Goal: Information Seeking & Learning: Learn about a topic

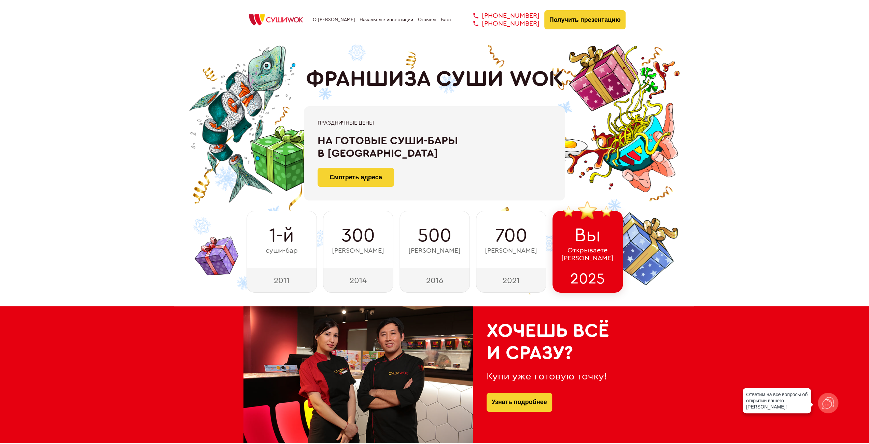
click at [144, 254] on div "ФРАНШИЗА СУШИ WOK При быстром принятии решения Скидка 100 000 ₽ на покупку фран…" at bounding box center [434, 165] width 858 height 253
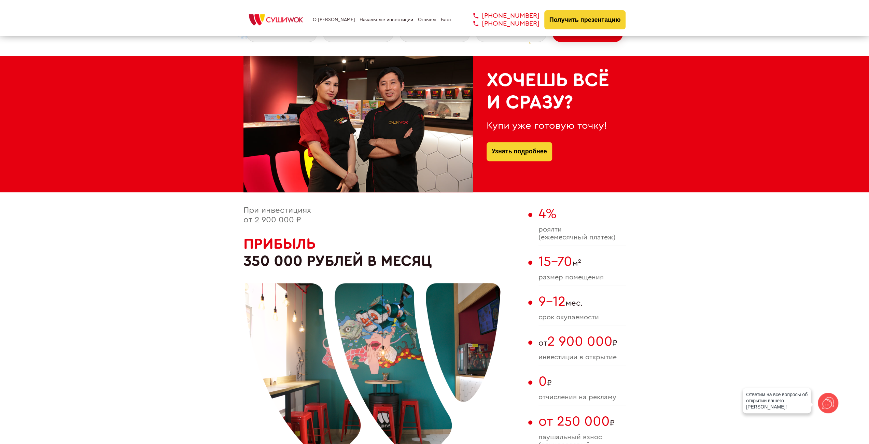
scroll to position [341, 0]
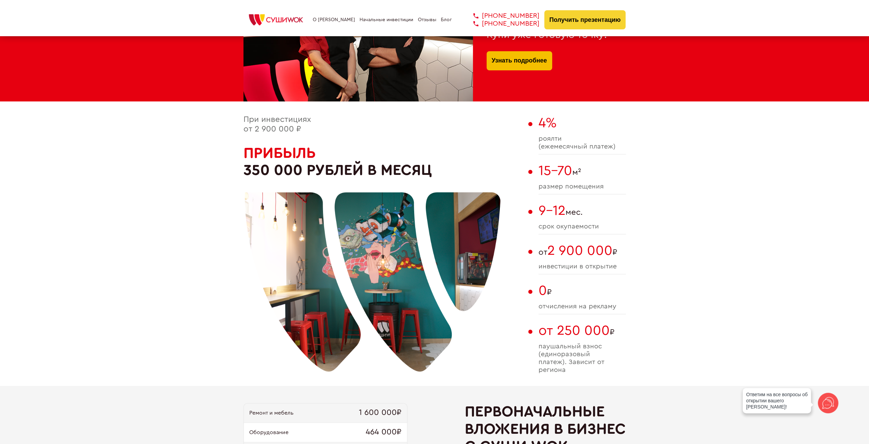
click at [515, 64] on link "Узнать подробнее" at bounding box center [518, 60] width 55 height 19
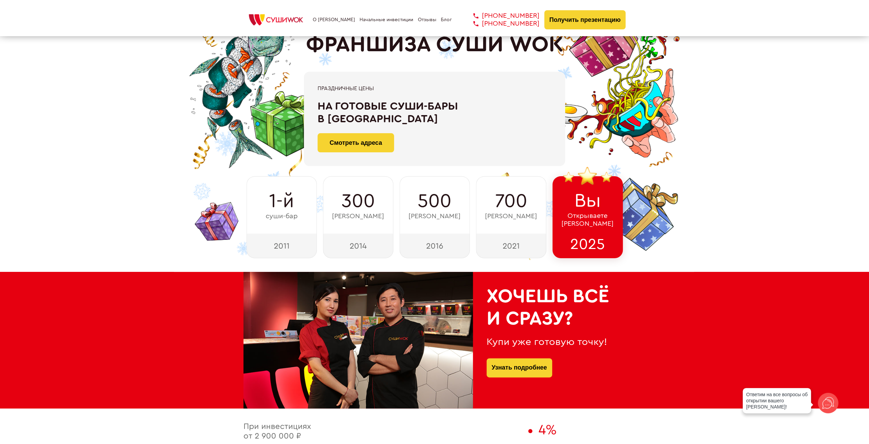
scroll to position [0, 0]
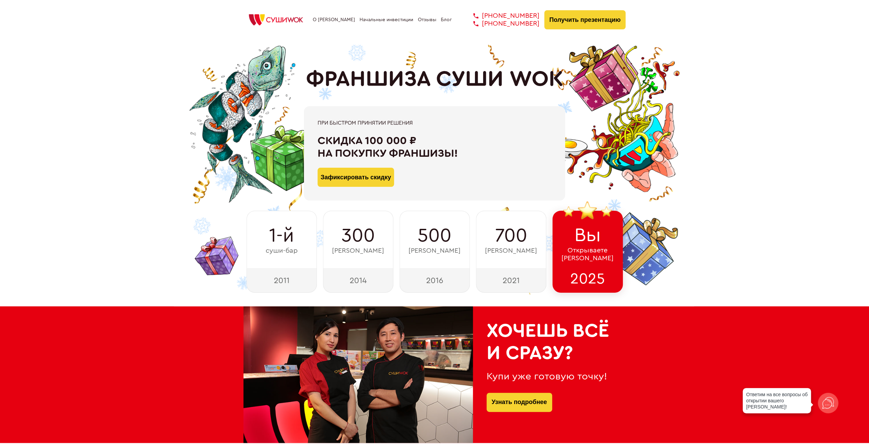
click at [408, 130] on div "При быстром принятии решения Скидка 100 000 ₽ на покупку франшизы! Зафиксироват…" at bounding box center [434, 153] width 234 height 67
click at [502, 157] on div "На готовые суши-бары в [GEOGRAPHIC_DATA]" at bounding box center [434, 146] width 234 height 25
drag, startPoint x: 310, startPoint y: 78, endPoint x: 586, endPoint y: 80, distance: 276.8
click at [586, 80] on div "ФРАНШИЗА СУШИ WOK При быстром принятии решения Скидка 100 000 ₽ на покупку фран…" at bounding box center [434, 165] width 382 height 253
click at [483, 136] on div "Прибыльные точки от управляющей компании!" at bounding box center [434, 146] width 234 height 25
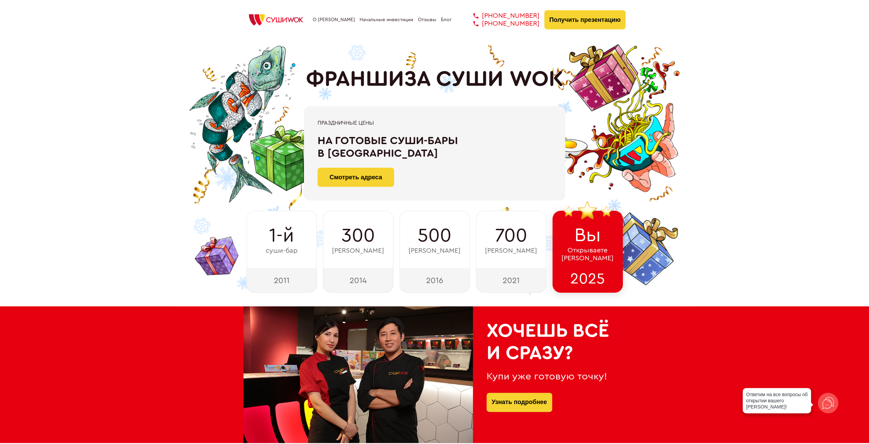
click at [719, 160] on div "ФРАНШИЗА СУШИ WOK При быстром принятии решения Скидка 100 000 ₽ на покупку фран…" at bounding box center [434, 165] width 858 height 253
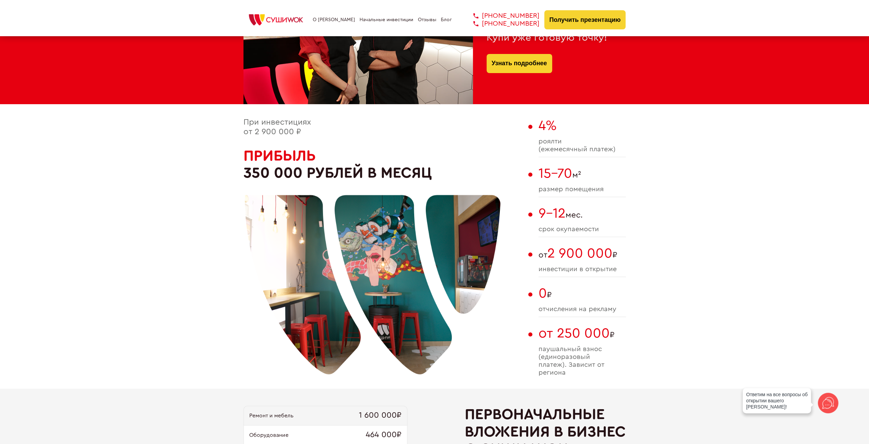
scroll to position [341, 0]
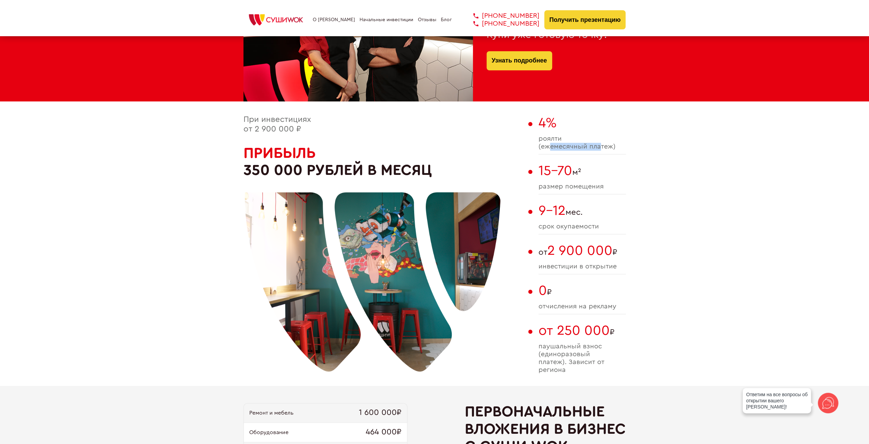
drag, startPoint x: 549, startPoint y: 146, endPoint x: 599, endPoint y: 147, distance: 49.5
click at [599, 147] on span "роялти (ежемесячный платеж)" at bounding box center [581, 143] width 87 height 16
click at [579, 169] on span "15-70 м²" at bounding box center [581, 171] width 87 height 16
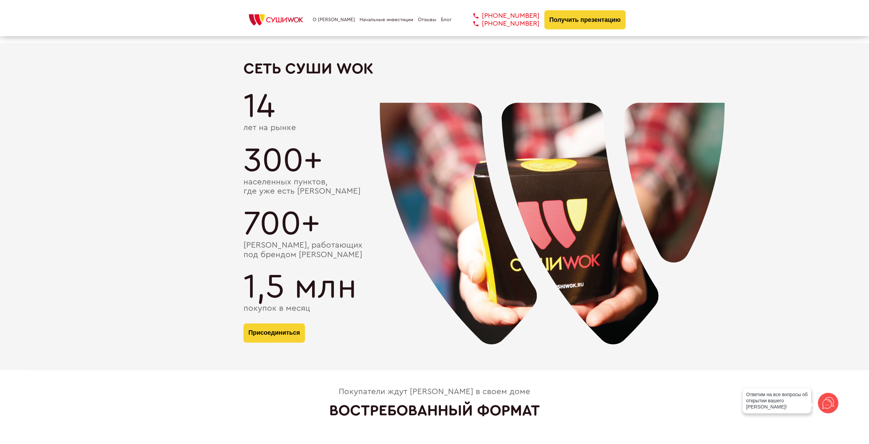
scroll to position [1160, 0]
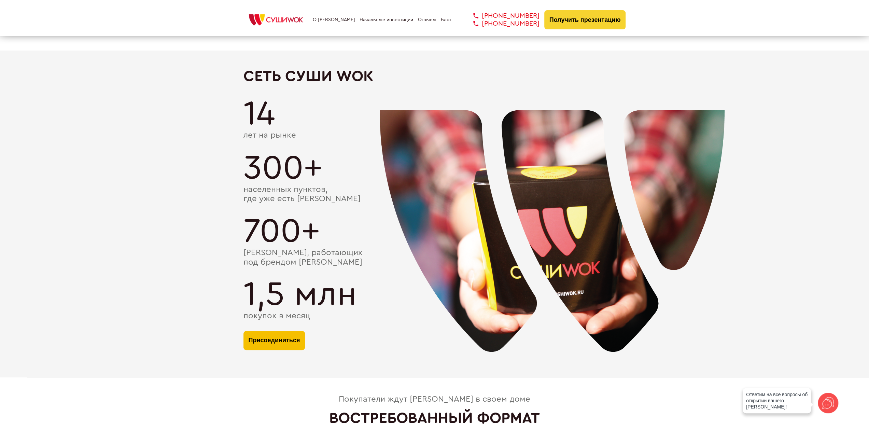
click at [282, 333] on button "Присоединиться" at bounding box center [274, 340] width 62 height 19
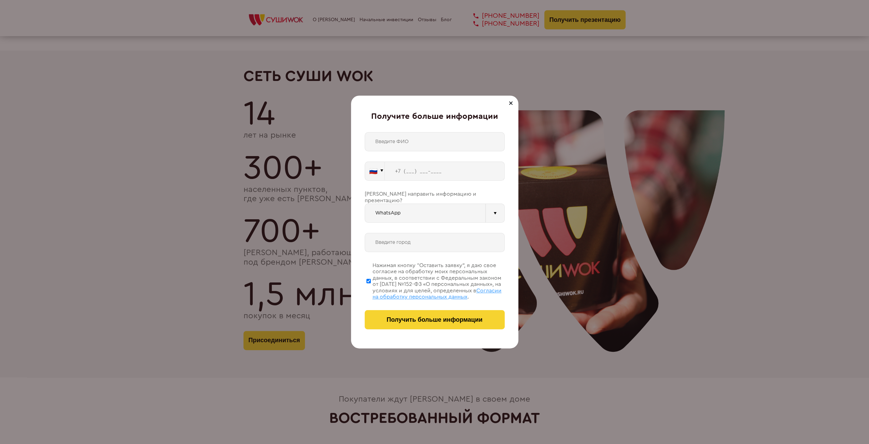
click at [577, 127] on div "Получите больше информации 🇷🇺 🇹🇷 🇧🇾 🇰🇬 🇰🇿 🇦🇿 🇦🇲 🇷🇺" at bounding box center [434, 222] width 869 height 444
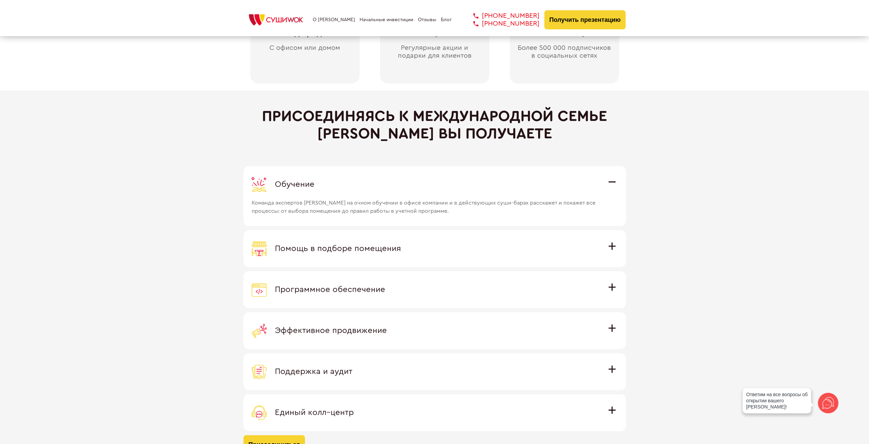
scroll to position [1809, 0]
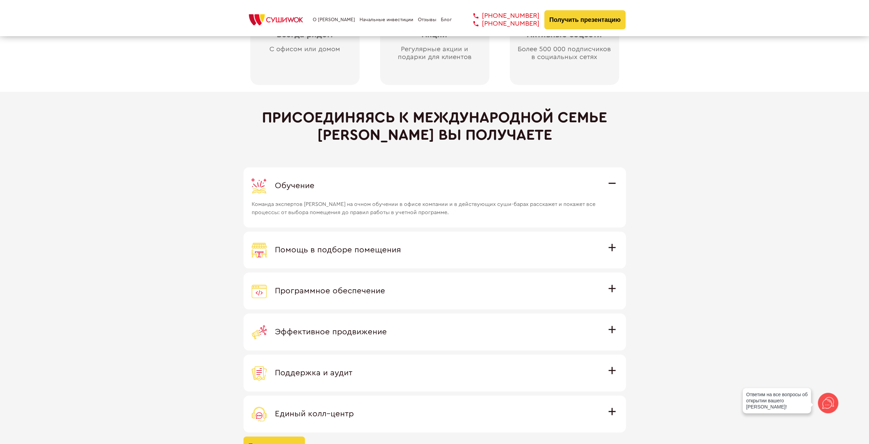
click at [341, 242] on div "Помощь в подборе помещения" at bounding box center [435, 249] width 366 height 15
click at [0, 0] on input "Помощь в подборе помещения Наши специалисты оценят варианты помещения в вашем г…" at bounding box center [0, 0] width 0 height 0
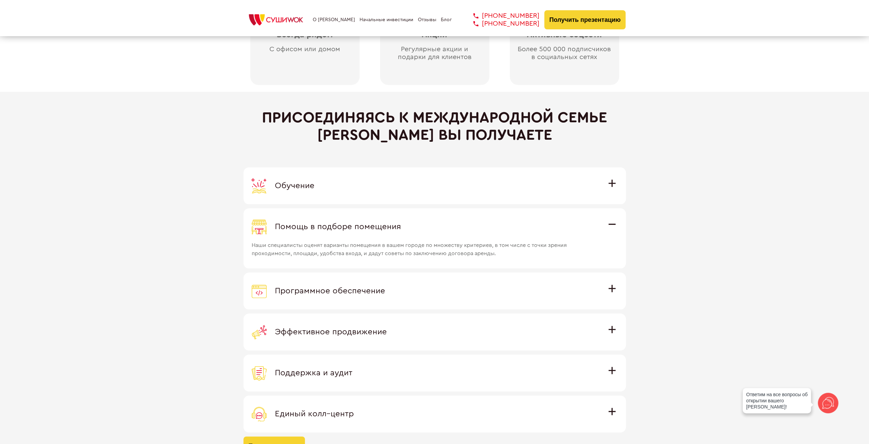
click at [361, 277] on label "Программное обеспечение Программное обеспечение разработано специально для [PER…" at bounding box center [434, 290] width 382 height 37
click at [0, 0] on input "Программное обеспечение Программное обеспечение разработано специально для [PER…" at bounding box center [0, 0] width 0 height 0
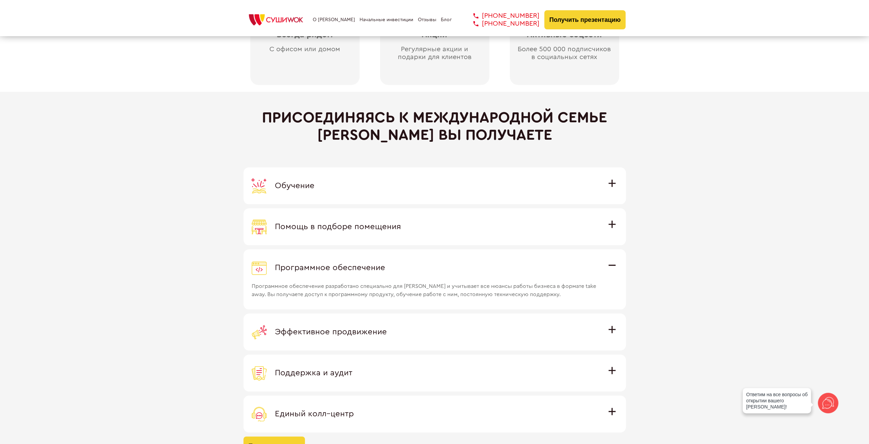
click at [367, 313] on label "Эффективное продвижение Все рекламные материалы предоставляются централизованно…" at bounding box center [434, 331] width 382 height 37
click at [0, 0] on input "Эффективное продвижение Все рекламные материалы предоставляются централизованно…" at bounding box center [0, 0] width 0 height 0
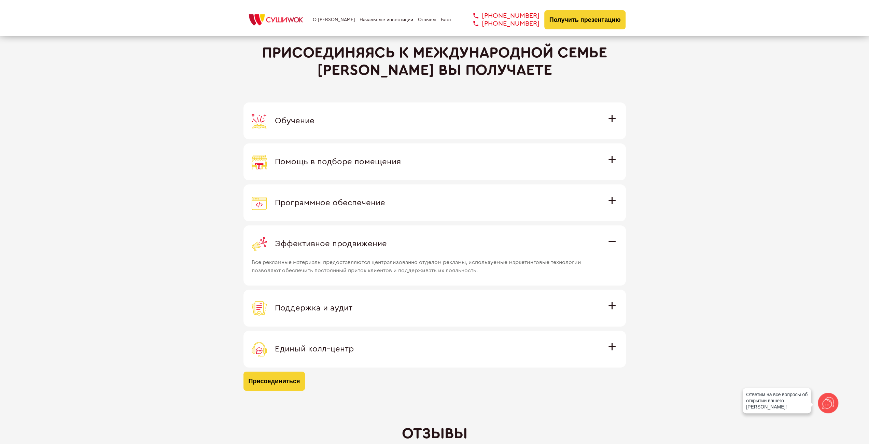
scroll to position [1877, 0]
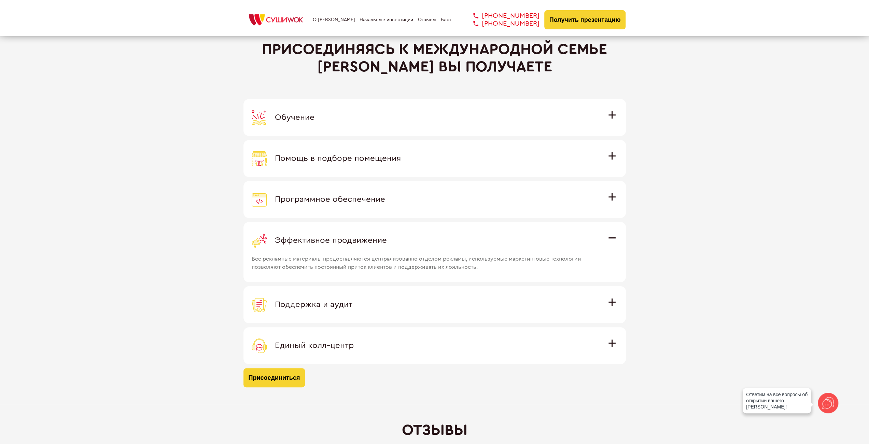
click at [368, 286] on label "Поддержка и аудит Аудит работы с целью поиска точек роста и постоянная поддержк…" at bounding box center [434, 304] width 382 height 37
click at [0, 0] on input "Поддержка и аудит Аудит работы с целью поиска точек роста и постоянная поддержк…" at bounding box center [0, 0] width 0 height 0
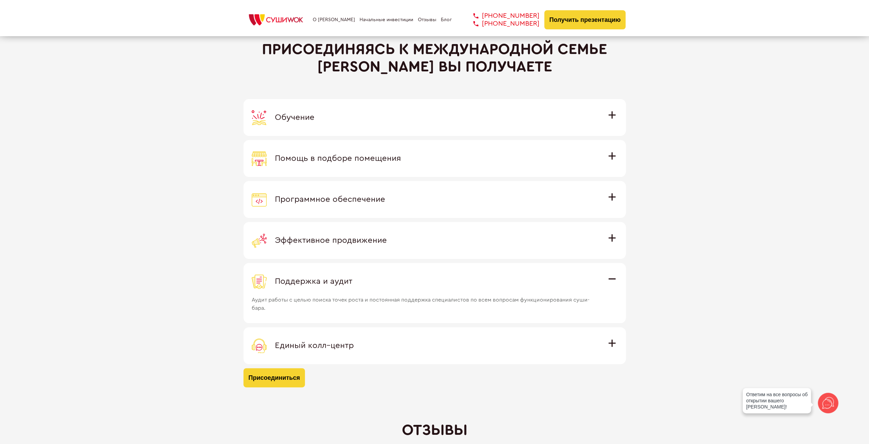
drag, startPoint x: 357, startPoint y: 332, endPoint x: 394, endPoint y: 309, distance: 43.6
click at [357, 331] on label "Единый колл–центр Полностью интегрирован с программным обеспечением: вы не проп…" at bounding box center [434, 345] width 382 height 37
click at [0, 0] on input "Единый колл–центр Полностью интегрирован с программным обеспечением: вы не проп…" at bounding box center [0, 0] width 0 height 0
click at [395, 195] on div "Программное обеспечение" at bounding box center [435, 199] width 366 height 15
click at [0, 0] on input "Программное обеспечение Программное обеспечение разработано специально для [PER…" at bounding box center [0, 0] width 0 height 0
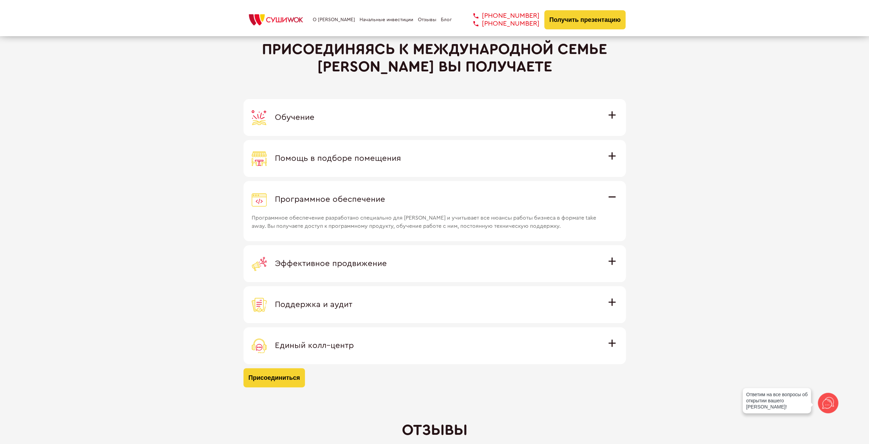
click at [372, 147] on label "Помощь в подборе помещения Наши специалисты оценят варианты помещения в вашем г…" at bounding box center [434, 158] width 382 height 37
click at [0, 0] on input "Помощь в подборе помещения Наши специалисты оценят варианты помещения в вашем г…" at bounding box center [0, 0] width 0 height 0
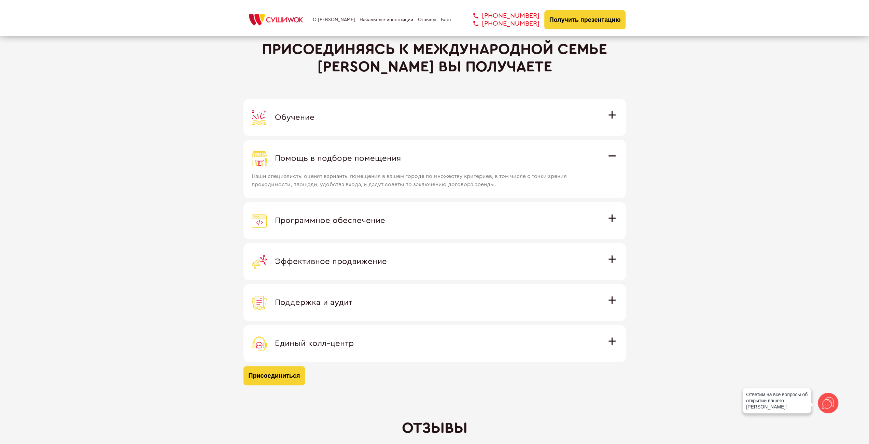
click at [375, 116] on div "Обучение" at bounding box center [435, 117] width 366 height 15
click at [0, 0] on input "Обучение Команда экспертов Суши Wok на очном обучении в офисе компании и в дейс…" at bounding box center [0, 0] width 0 height 0
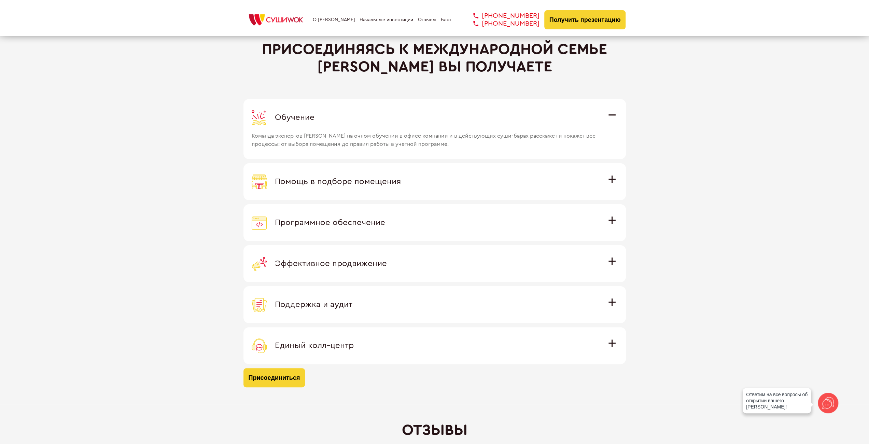
click at [387, 180] on span "Помощь в подборе помещения" at bounding box center [338, 181] width 126 height 8
click at [0, 0] on input "Помощь в подборе помещения Наши специалисты оценят варианты помещения в вашем г…" at bounding box center [0, 0] width 0 height 0
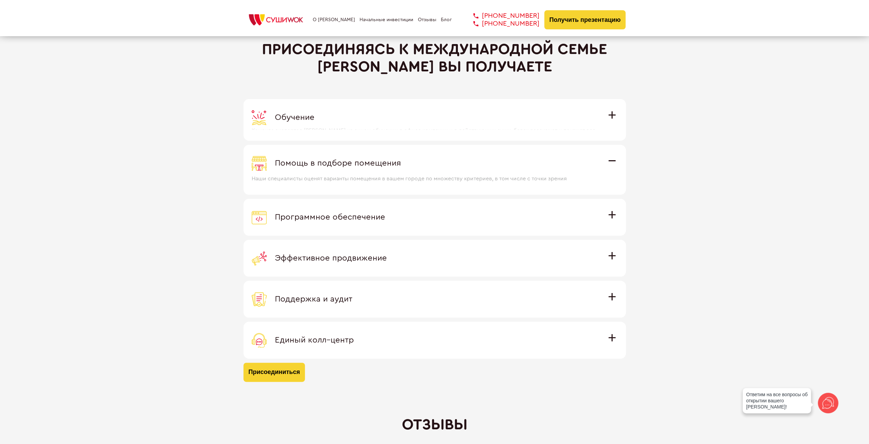
click at [373, 210] on label "Программное обеспечение Программное обеспечение разработано специально для [PER…" at bounding box center [434, 217] width 382 height 37
click at [0, 0] on input "Программное обеспечение Программное обеспечение разработано специально для [PER…" at bounding box center [0, 0] width 0 height 0
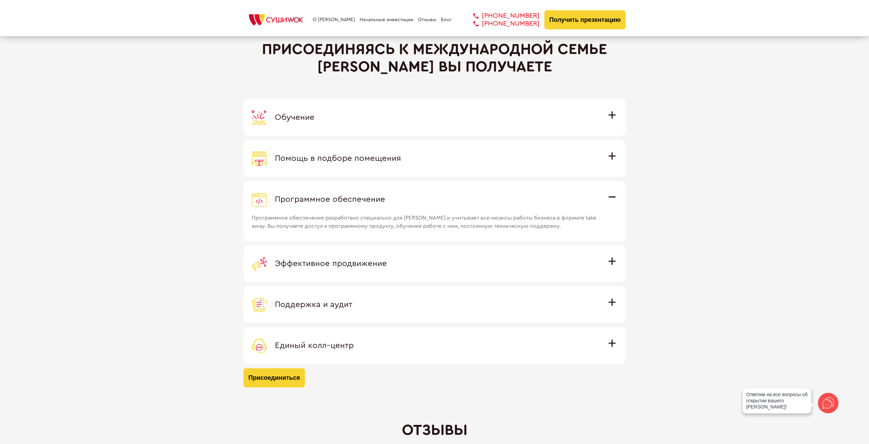
click at [341, 256] on div "Эффективное продвижение" at bounding box center [435, 263] width 366 height 15
click at [0, 0] on input "Эффективное продвижение Все рекламные материалы предоставляются централизованно…" at bounding box center [0, 0] width 0 height 0
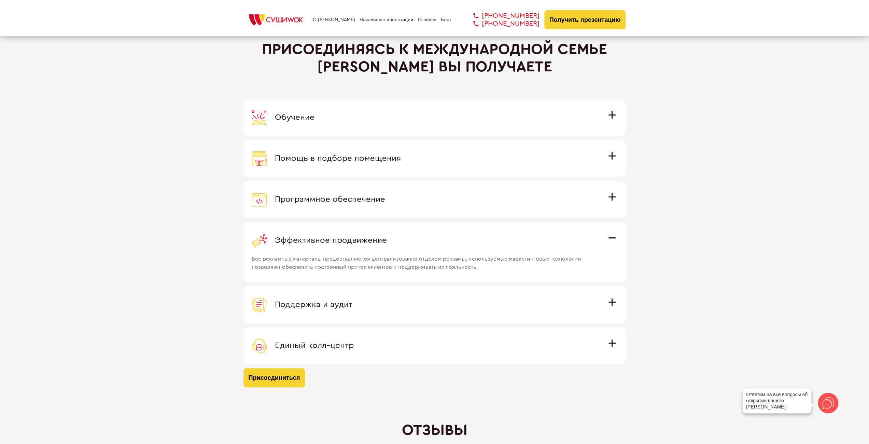
drag, startPoint x: 306, startPoint y: 293, endPoint x: 335, endPoint y: 286, distance: 29.3
click at [304, 296] on label "Поддержка и аудит Аудит работы с целью поиска точек роста и постоянная поддержк…" at bounding box center [434, 304] width 382 height 37
click at [0, 0] on input "Поддержка и аудит Аудит работы с целью поиска точек роста и постоянная поддержк…" at bounding box center [0, 0] width 0 height 0
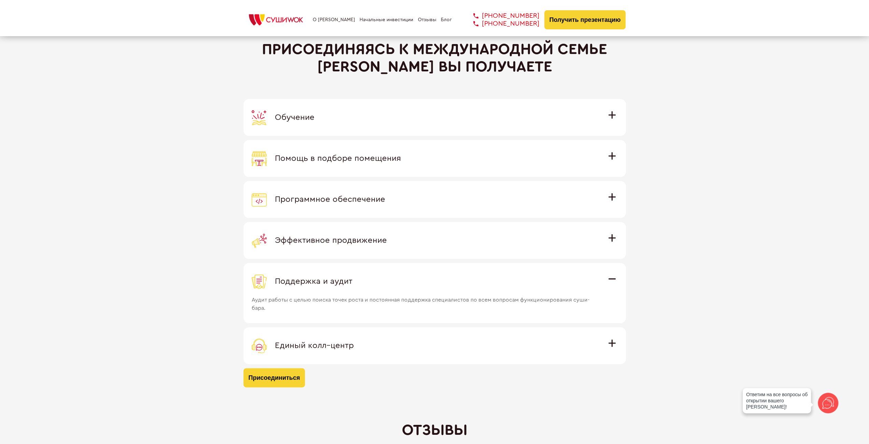
click at [456, 234] on div "Эффективное продвижение" at bounding box center [435, 240] width 366 height 15
click at [0, 0] on input "Эффективное продвижение Все рекламные материалы предоставляются централизованно…" at bounding box center [0, 0] width 0 height 0
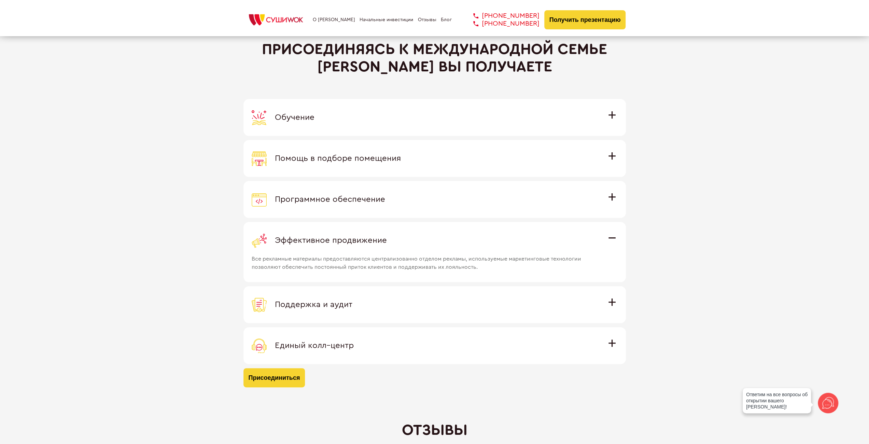
click at [429, 206] on label "Программное обеспечение Программное обеспечение разработано специально для [PER…" at bounding box center [434, 199] width 382 height 37
click at [0, 0] on input "Программное обеспечение Программное обеспечение разработано специально для [PER…" at bounding box center [0, 0] width 0 height 0
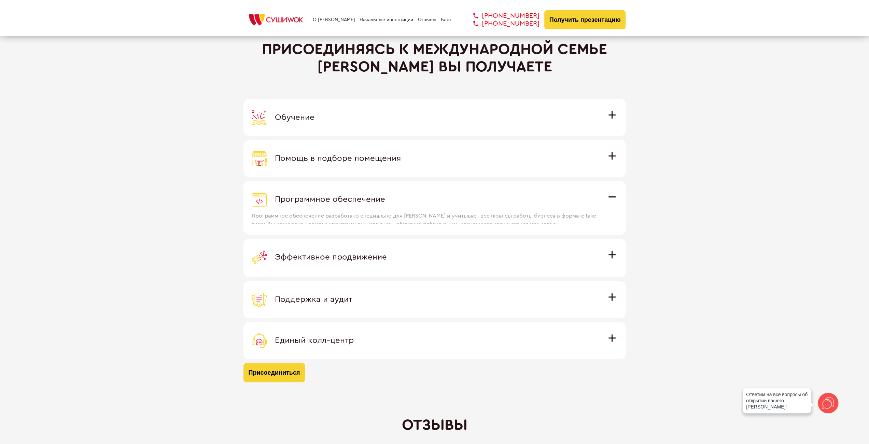
click at [380, 161] on span "Помощь в подборе помещения" at bounding box center [338, 158] width 126 height 8
click at [0, 0] on input "Помощь в подборе помещения Наши специалисты оценят варианты помещения в вашем г…" at bounding box center [0, 0] width 0 height 0
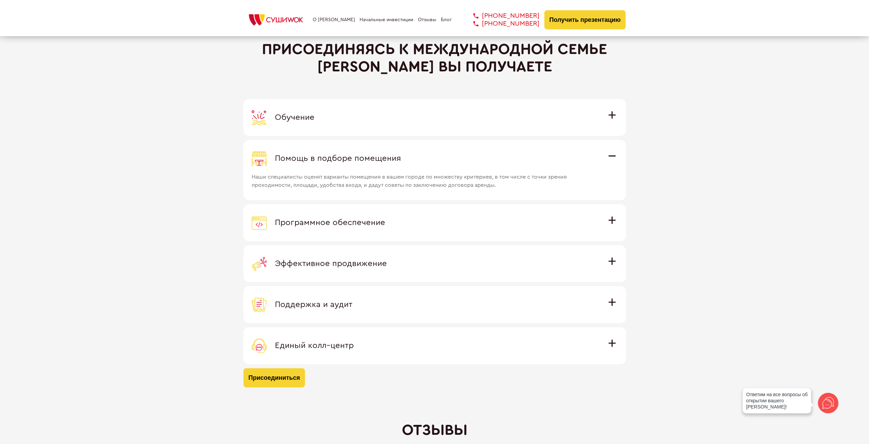
click at [396, 121] on div "Обучение" at bounding box center [435, 117] width 366 height 15
click at [0, 0] on input "Обучение Команда экспертов Суши Wok на очном обучении в офисе компании и в дейс…" at bounding box center [0, 0] width 0 height 0
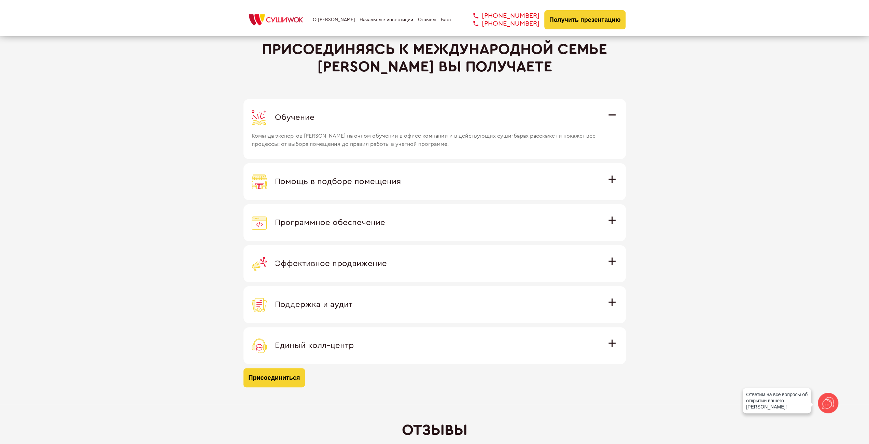
click at [410, 182] on div "Помощь в подборе помещения" at bounding box center [435, 181] width 366 height 15
click at [0, 0] on input "Помощь в подборе помещения Наши специалисты оценят варианты помещения в вашем г…" at bounding box center [0, 0] width 0 height 0
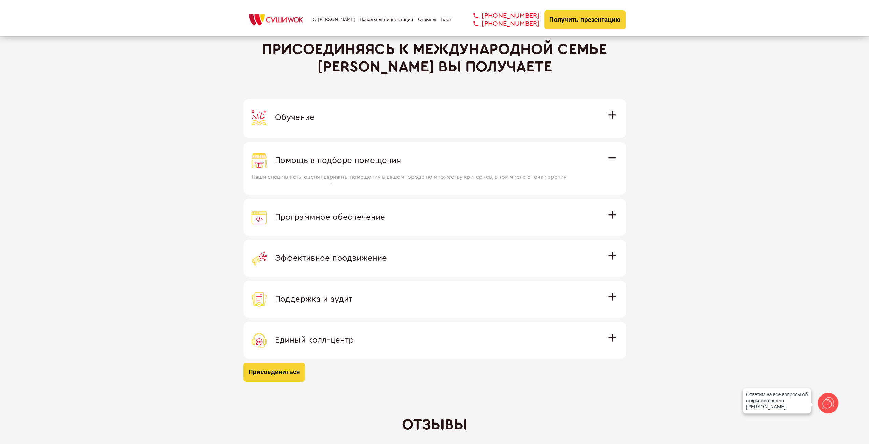
click at [397, 194] on label "Помощь в подборе помещения Наши специалисты оценят варианты помещения в вашем г…" at bounding box center [434, 168] width 382 height 52
click at [0, 0] on input "Помощь в подборе помещения Наши специалисты оценят варианты помещения в вашем г…" at bounding box center [0, 0] width 0 height 0
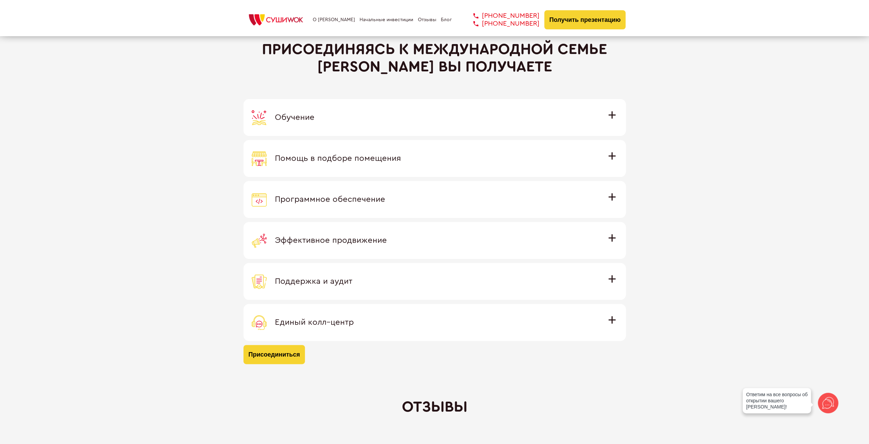
click at [372, 237] on span "Эффективное продвижение" at bounding box center [331, 240] width 112 height 8
click at [0, 0] on input "Эффективное продвижение Все рекламные материалы предоставляются централизованно…" at bounding box center [0, 0] width 0 height 0
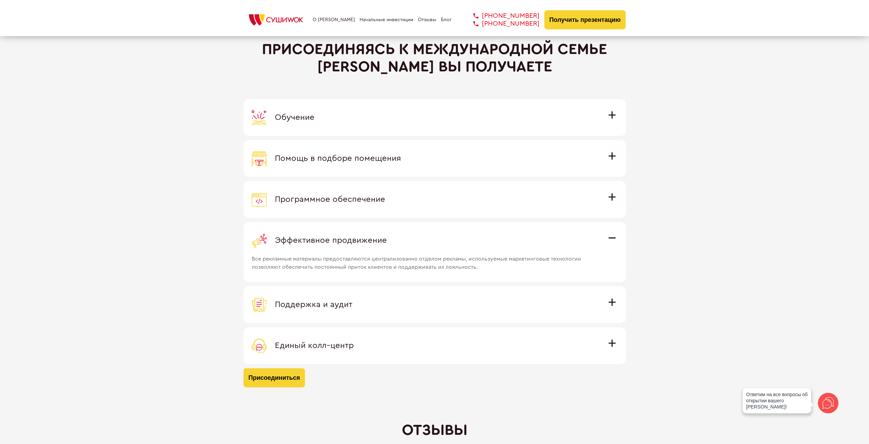
click at [369, 291] on label "Поддержка и аудит Аудит работы с целью поиска точек роста и постоянная поддержк…" at bounding box center [434, 304] width 382 height 37
click at [0, 0] on input "Поддержка и аудит Аудит работы с целью поиска точек роста и постоянная поддержк…" at bounding box center [0, 0] width 0 height 0
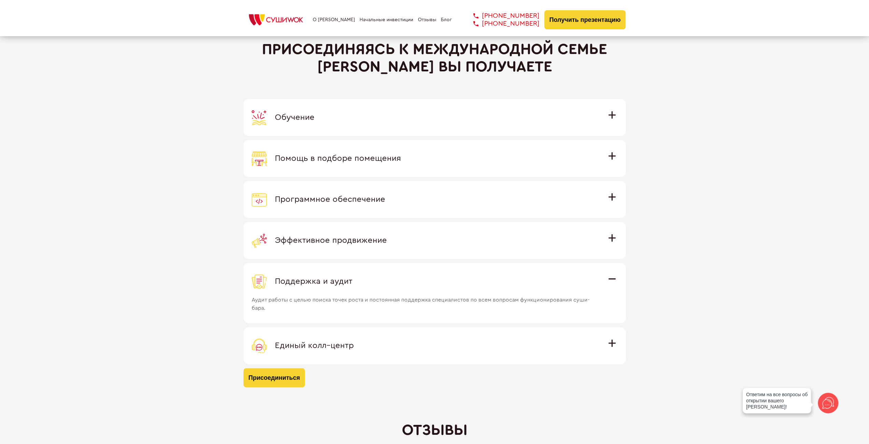
click at [367, 207] on label "Программное обеспечение Программное обеспечение разработано специально для [PER…" at bounding box center [434, 199] width 382 height 37
click at [0, 0] on input "Программное обеспечение Программное обеспечение разработано специально для [PER…" at bounding box center [0, 0] width 0 height 0
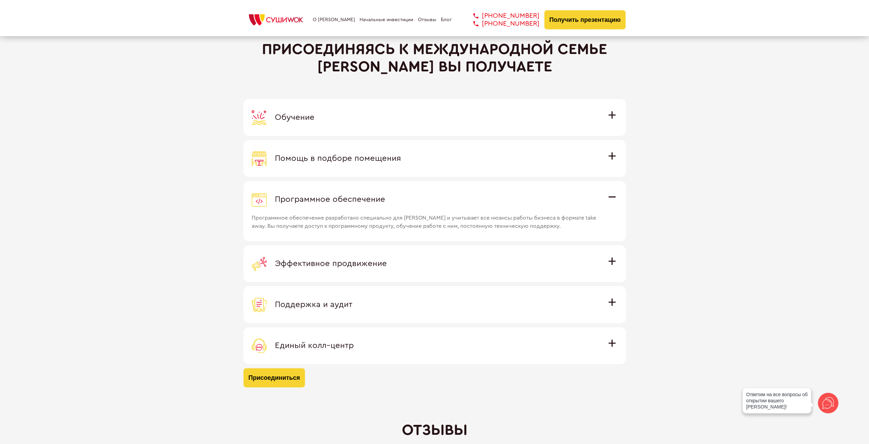
click at [372, 174] on label "Помощь в подборе помещения Наши специалисты оценят варианты помещения в вашем г…" at bounding box center [434, 158] width 382 height 37
click at [0, 0] on input "Помощь в подборе помещения Наши специалисты оценят варианты помещения в вашем г…" at bounding box center [0, 0] width 0 height 0
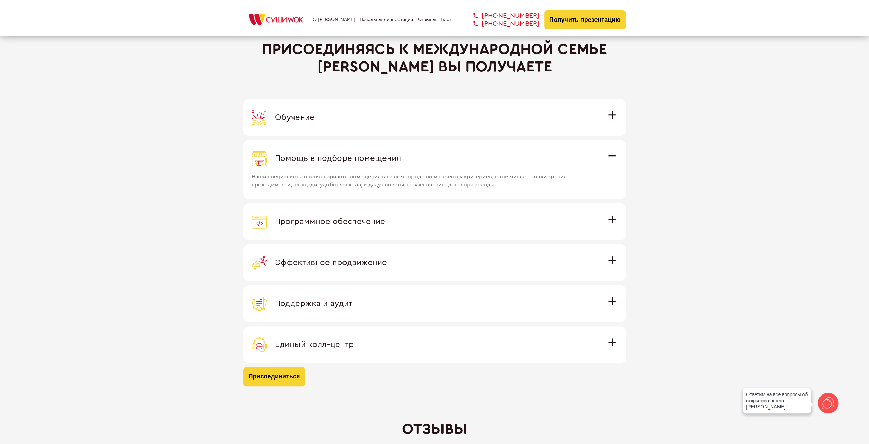
click at [359, 122] on div "Обучение" at bounding box center [435, 117] width 366 height 15
click at [0, 0] on input "Обучение Команда экспертов Суши Wok на очном обучении в офисе компании и в дейс…" at bounding box center [0, 0] width 0 height 0
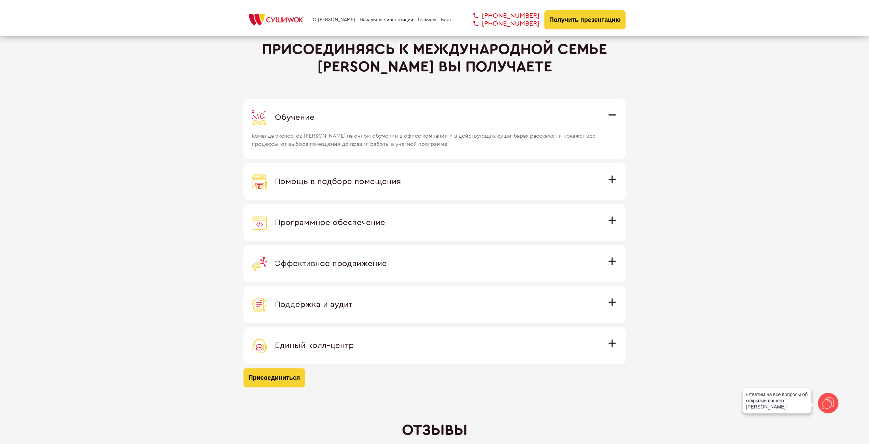
click at [390, 131] on span "Команда экспертов [PERSON_NAME] на очном обучении в офисе компании и в действую…" at bounding box center [425, 136] width 347 height 23
click at [0, 0] on input "Обучение Команда экспертов Суши Wok на очном обучении в офисе компании и в дейс…" at bounding box center [0, 0] width 0 height 0
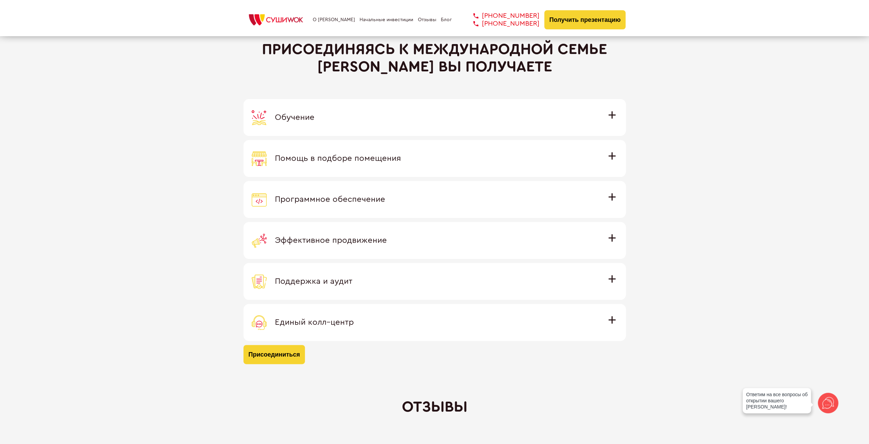
click at [404, 118] on div "Обучение" at bounding box center [435, 117] width 366 height 15
click at [0, 0] on input "Обучение Команда экспертов Суши Wok на очном обучении в офисе компании и в дейс…" at bounding box center [0, 0] width 0 height 0
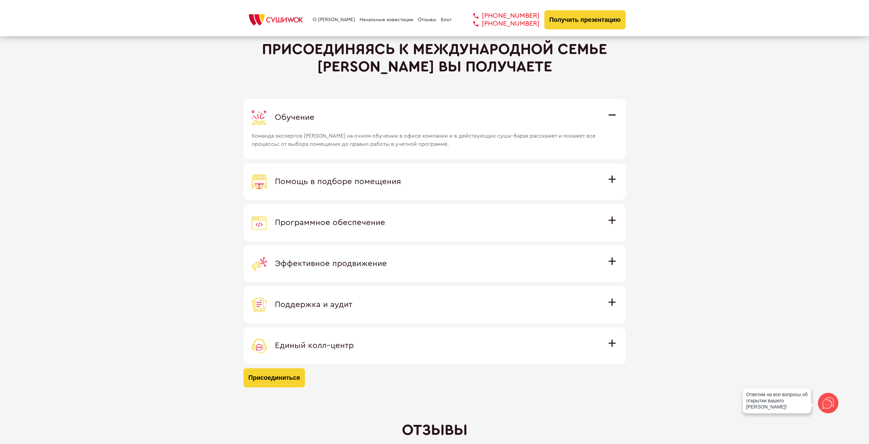
click at [364, 182] on span "Помощь в подборе помещения" at bounding box center [338, 181] width 126 height 8
click at [0, 0] on input "Помощь в подборе помещения Наши специалисты оценят варианты помещения в вашем г…" at bounding box center [0, 0] width 0 height 0
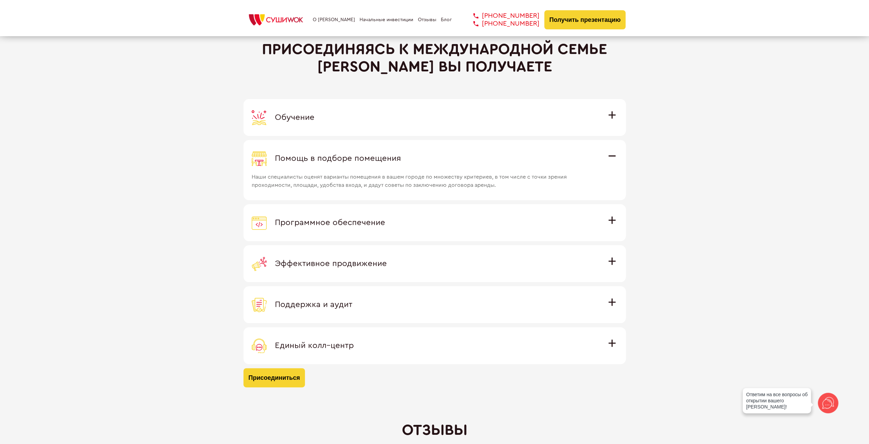
click at [358, 198] on label "Помощь в подборе помещения Наши специалисты оценят варианты помещения в вашем г…" at bounding box center [434, 170] width 382 height 60
click at [0, 0] on input "Помощь в подборе помещения Наши специалисты оценят варианты помещения в вашем г…" at bounding box center [0, 0] width 0 height 0
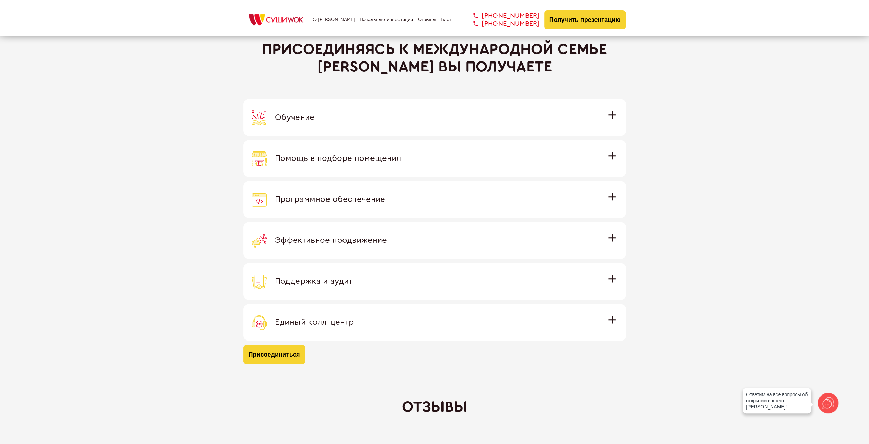
click at [338, 241] on span "Эффективное продвижение" at bounding box center [331, 240] width 112 height 8
click at [0, 0] on input "Эффективное продвижение Все рекламные материалы предоставляются централизованно…" at bounding box center [0, 0] width 0 height 0
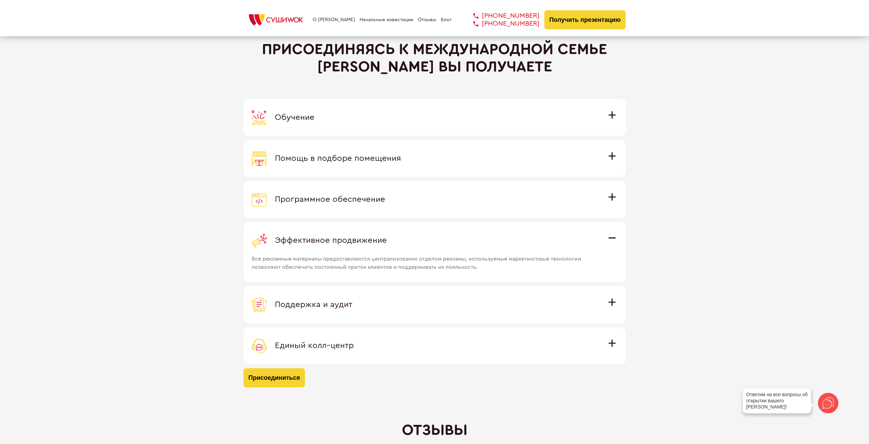
click at [341, 202] on div "Программное обеспечение" at bounding box center [435, 199] width 366 height 15
click at [0, 0] on input "Программное обеспечение Программное обеспечение разработано специально для [PER…" at bounding box center [0, 0] width 0 height 0
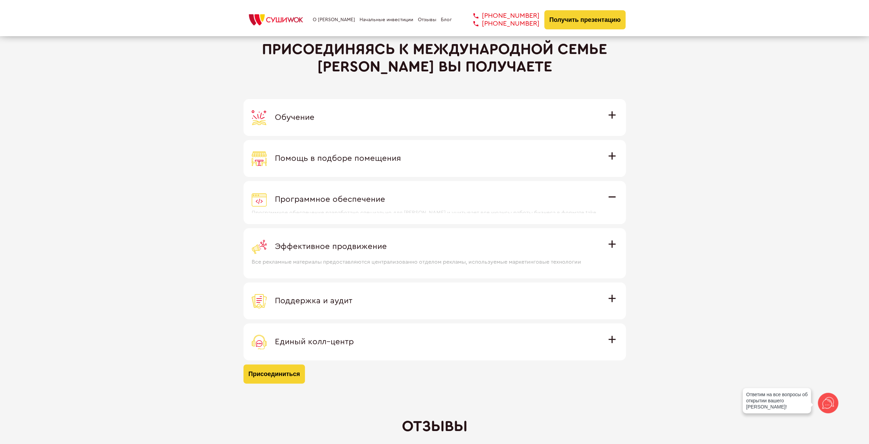
click at [349, 161] on span "Помощь в подборе помещения" at bounding box center [338, 158] width 126 height 8
click at [0, 0] on input "Помощь в подборе помещения Наши специалисты оценят варианты помещения в вашем г…" at bounding box center [0, 0] width 0 height 0
click at [355, 121] on div "Обучение" at bounding box center [435, 117] width 366 height 15
click at [0, 0] on input "Обучение Команда экспертов Суши Wok на очном обучении в офисе компании и в дейс…" at bounding box center [0, 0] width 0 height 0
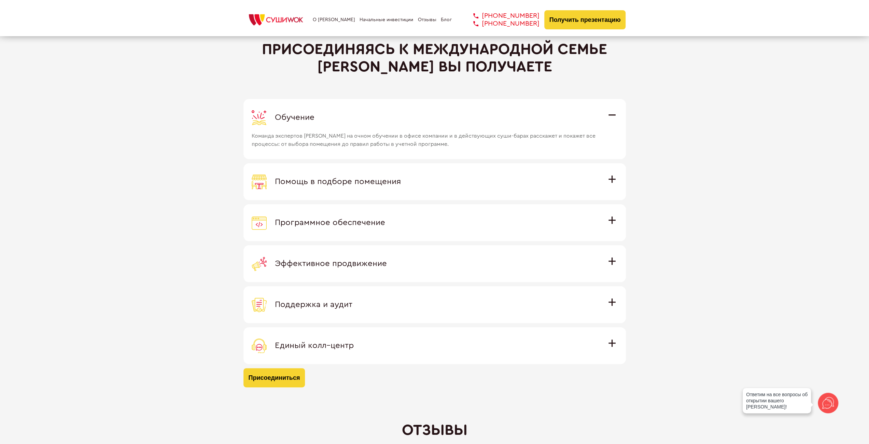
click at [347, 180] on span "Помощь в подборе помещения" at bounding box center [338, 181] width 126 height 8
click at [0, 0] on input "Помощь в подборе помещения Наши специалисты оценят варианты помещения в вашем г…" at bounding box center [0, 0] width 0 height 0
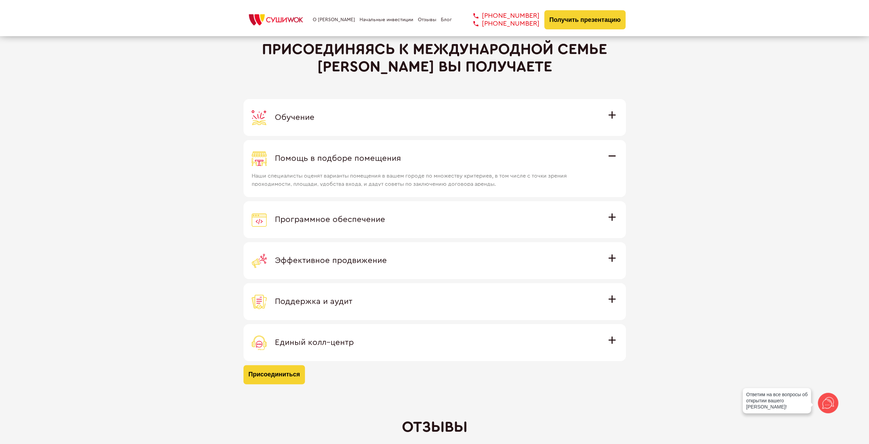
click at [340, 112] on div "Обучение" at bounding box center [435, 117] width 366 height 15
click at [0, 0] on input "Обучение Команда экспертов Суши Wok на очном обучении в офисе компании и в дейс…" at bounding box center [0, 0] width 0 height 0
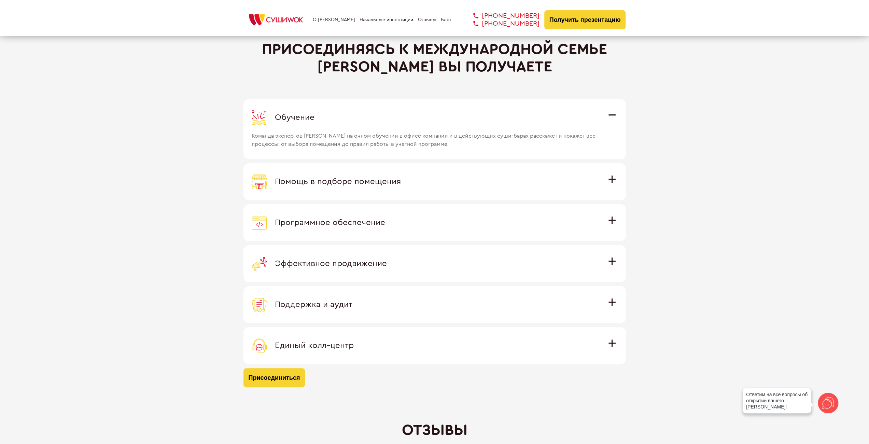
click at [344, 174] on div "Помощь в подборе помещения" at bounding box center [435, 181] width 366 height 15
click at [0, 0] on input "Помощь в подборе помещения Наши специалисты оценят варианты помещения в вашем г…" at bounding box center [0, 0] width 0 height 0
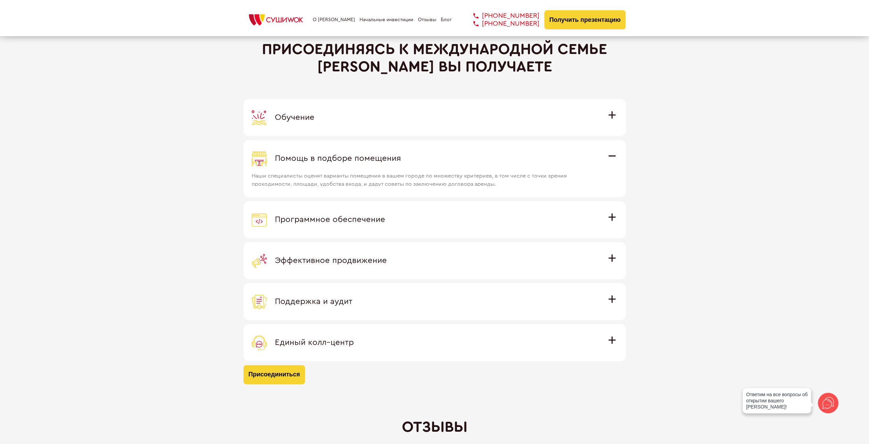
click at [346, 125] on label "Обучение Команда экспертов Суши Wok на очном обучении в офисе компании и в дейс…" at bounding box center [434, 117] width 382 height 37
click at [0, 0] on input "Обучение Команда экспертов Суши Wok на очном обучении в офисе компании и в дейс…" at bounding box center [0, 0] width 0 height 0
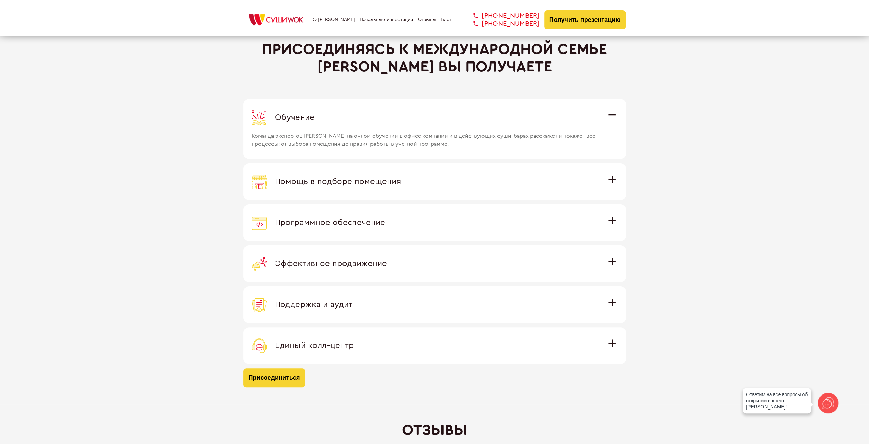
click at [335, 169] on label "Помощь в подборе помещения Наши специалисты оценят варианты помещения в вашем г…" at bounding box center [434, 181] width 382 height 37
click at [0, 0] on input "Помощь в подборе помещения Наши специалисты оценят варианты помещения в вашем г…" at bounding box center [0, 0] width 0 height 0
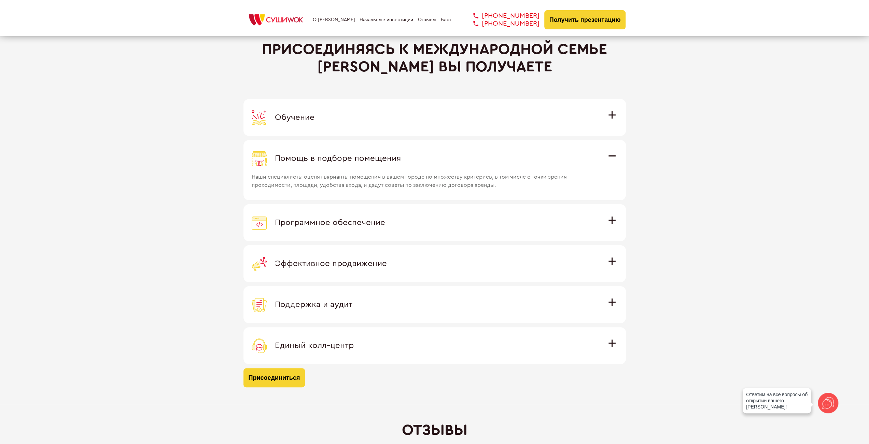
click at [489, 105] on label "Обучение Команда экспертов Суши Wok на очном обучении в офисе компании и в дейс…" at bounding box center [434, 117] width 382 height 37
click at [0, 0] on input "Обучение Команда экспертов Суши Wok на очном обучении в офисе компании и в дейс…" at bounding box center [0, 0] width 0 height 0
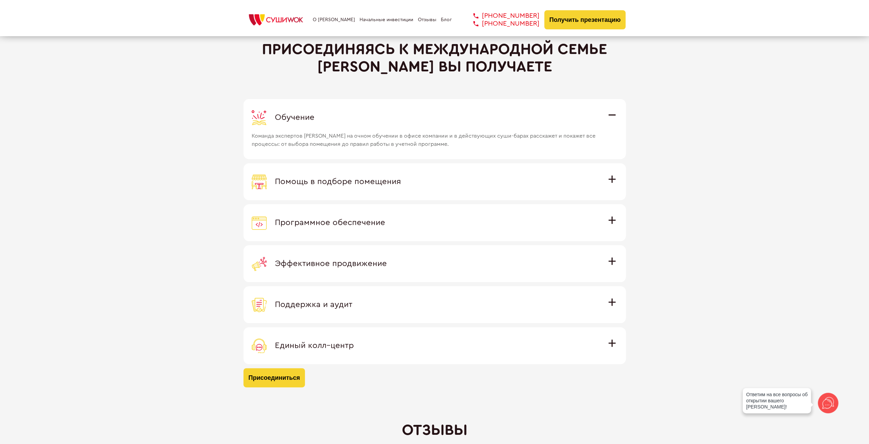
click at [488, 111] on div "Обучение" at bounding box center [435, 117] width 366 height 15
click at [0, 0] on input "Обучение Команда экспертов Суши Wok на очном обучении в офисе компании и в дейс…" at bounding box center [0, 0] width 0 height 0
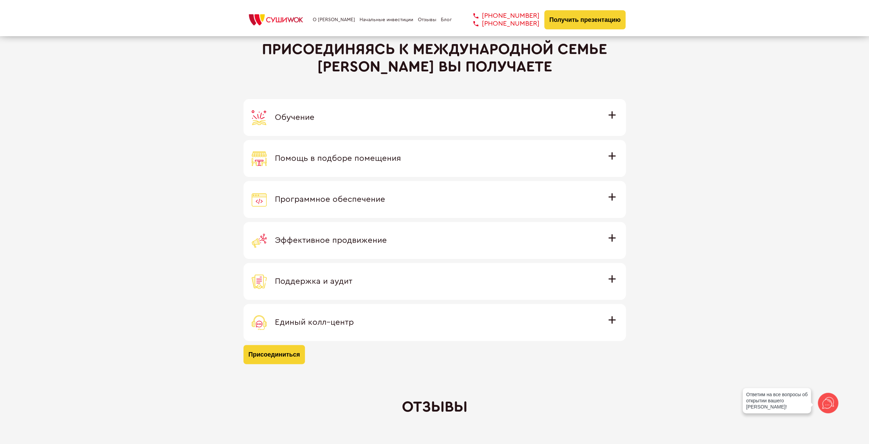
click at [384, 161] on span "Помощь в подборе помещения" at bounding box center [338, 158] width 126 height 8
click at [0, 0] on input "Помощь в подборе помещения Наши специалисты оценят варианты помещения в вашем г…" at bounding box center [0, 0] width 0 height 0
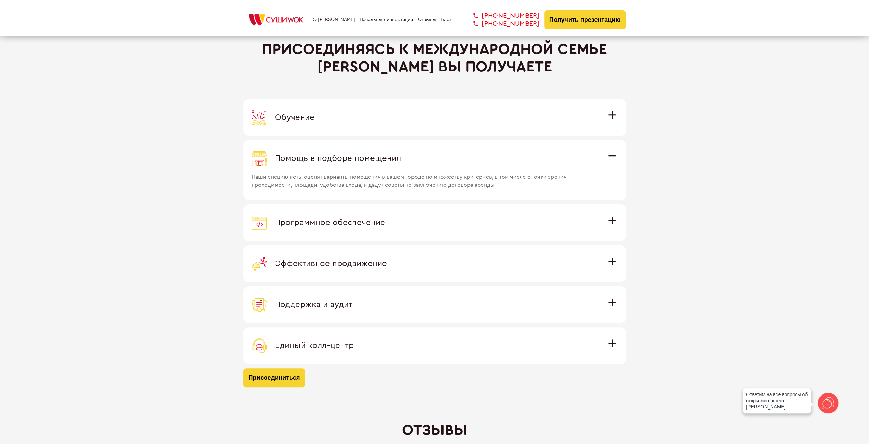
click at [360, 110] on div "Обучение" at bounding box center [435, 117] width 366 height 15
click at [0, 0] on input "Обучение Команда экспертов Суши Wok на очном обучении в офисе компании и в дейс…" at bounding box center [0, 0] width 0 height 0
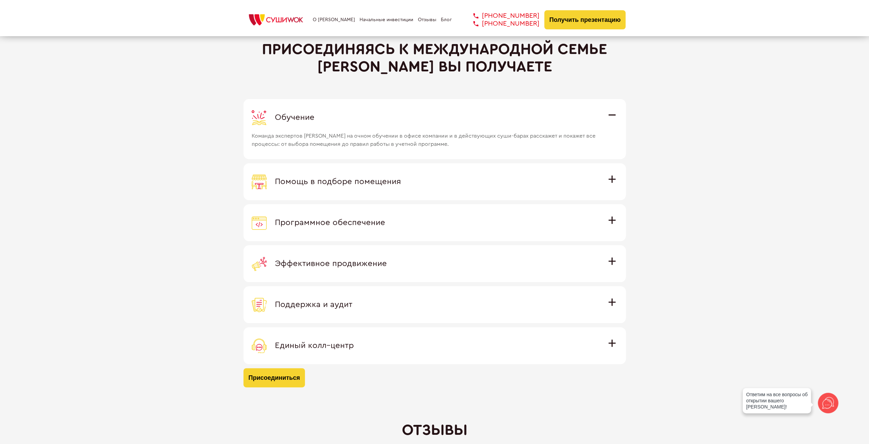
click at [421, 182] on div "Помощь в подборе помещения" at bounding box center [435, 181] width 366 height 15
click at [0, 0] on input "Помощь в подборе помещения Наши специалисты оценят варианты помещения в вашем г…" at bounding box center [0, 0] width 0 height 0
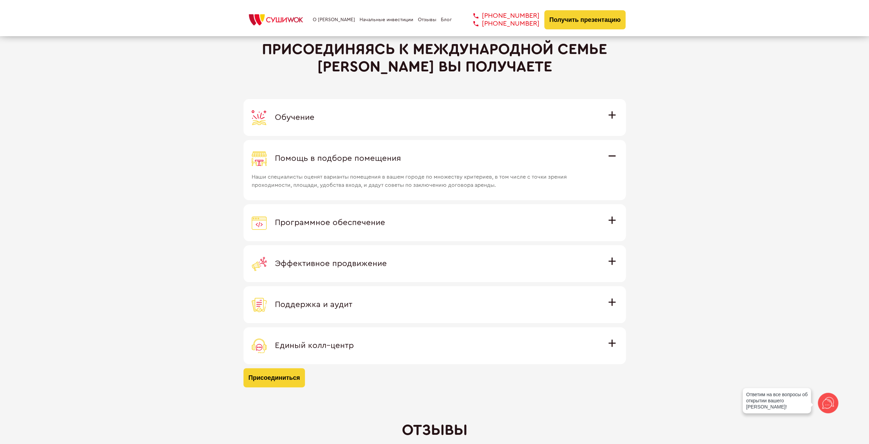
click at [376, 225] on span "Программное обеспечение" at bounding box center [330, 222] width 110 height 8
click at [0, 0] on input "Программное обеспечение Программное обеспечение разработано специально для [PER…" at bounding box center [0, 0] width 0 height 0
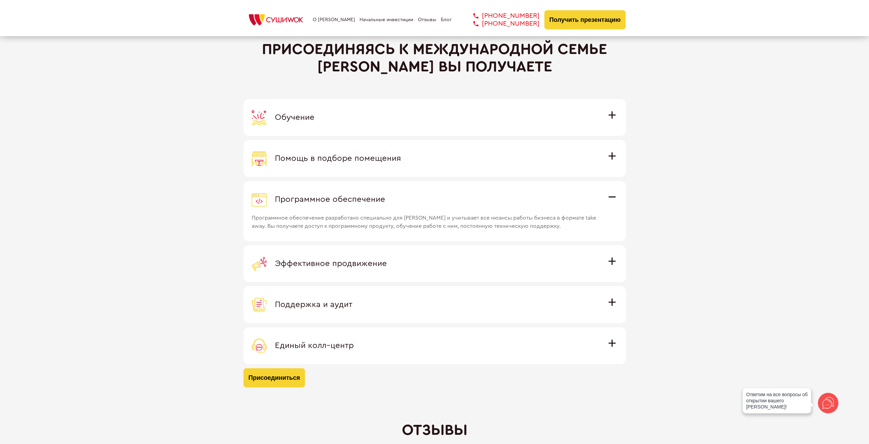
click at [371, 250] on label "Эффективное продвижение Все рекламные материалы предоставляются централизованно…" at bounding box center [434, 263] width 382 height 37
click at [0, 0] on input "Эффективное продвижение Все рекламные материалы предоставляются централизованно…" at bounding box center [0, 0] width 0 height 0
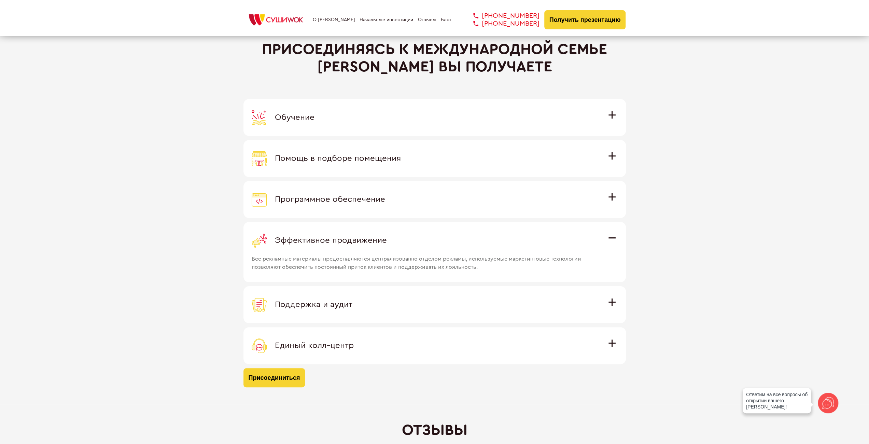
click at [362, 292] on label "Поддержка и аудит Аудит работы с целью поиска точек роста и постоянная поддержк…" at bounding box center [434, 304] width 382 height 37
click at [0, 0] on input "Поддержка и аудит Аудит работы с целью поиска точек роста и постоянная поддержк…" at bounding box center [0, 0] width 0 height 0
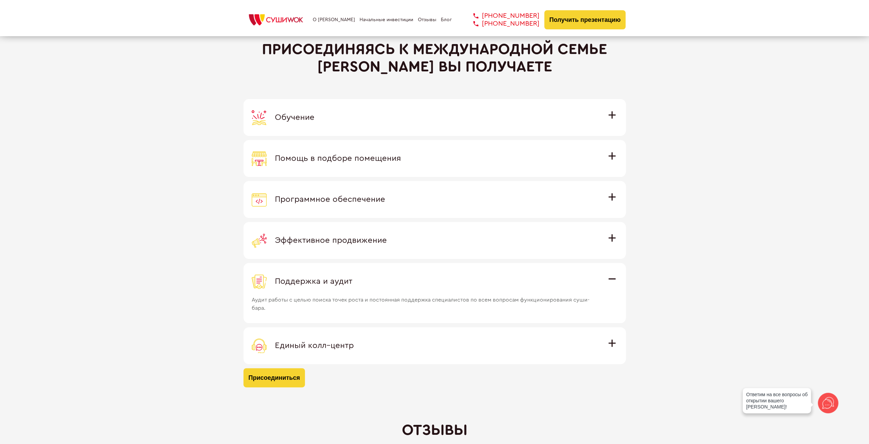
click at [343, 341] on span "Единый колл–центр" at bounding box center [314, 345] width 79 height 8
click at [0, 0] on input "Единый колл–центр Полностью интегрирован с программным обеспечением: вы не проп…" at bounding box center [0, 0] width 0 height 0
click at [359, 289] on label "Поддержка и аудит Аудит работы с целью поиска точек роста и постоянная поддержк…" at bounding box center [434, 281] width 382 height 37
click at [0, 0] on input "Поддержка и аудит Аудит работы с целью поиска точек роста и постоянная поддержк…" at bounding box center [0, 0] width 0 height 0
click at [362, 238] on span "Эффективное продвижение" at bounding box center [331, 240] width 112 height 8
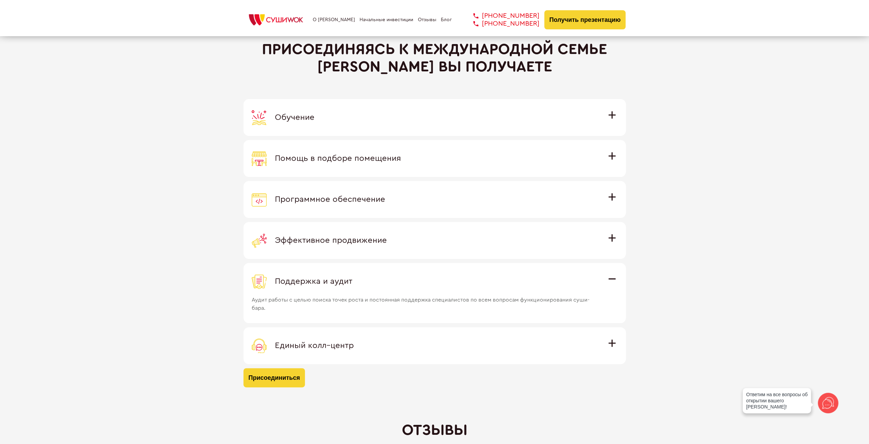
click at [0, 0] on input "Эффективное продвижение Все рекламные материалы предоставляются централизованно…" at bounding box center [0, 0] width 0 height 0
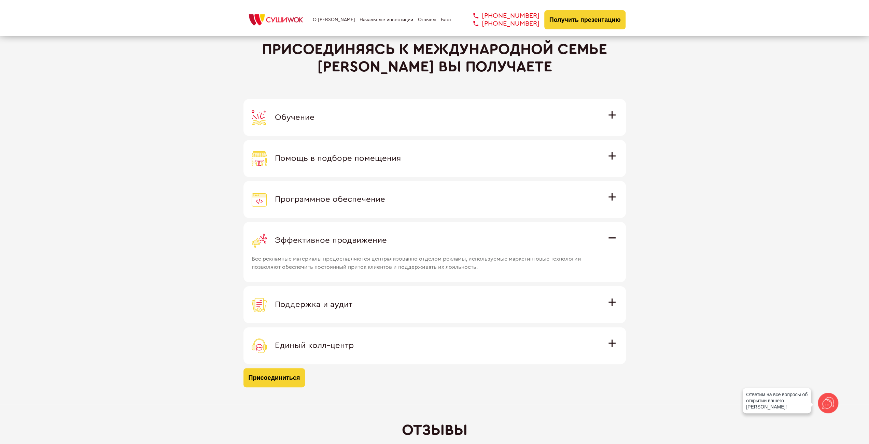
click at [366, 195] on span "Программное обеспечение" at bounding box center [330, 199] width 110 height 8
click at [0, 0] on input "Программное обеспечение Программное обеспечение разработано специально для [PER…" at bounding box center [0, 0] width 0 height 0
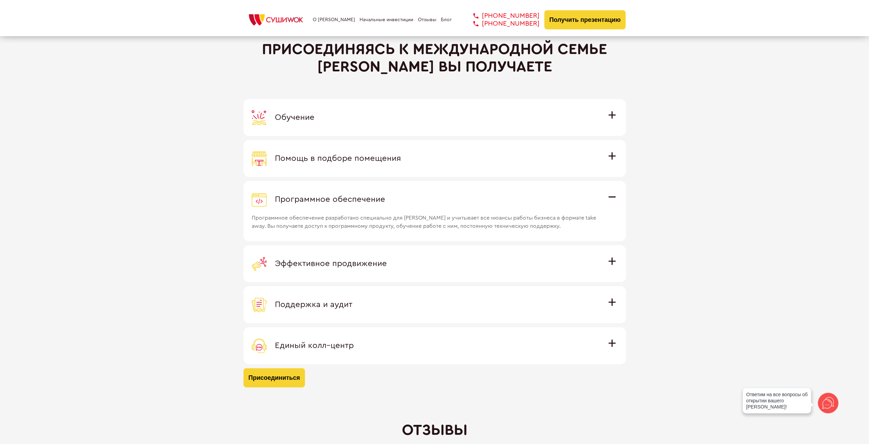
click at [362, 154] on span "Помощь в подборе помещения" at bounding box center [338, 158] width 126 height 8
click at [0, 0] on input "Помощь в подборе помещения Наши специалисты оценят варианты помещения в вашем г…" at bounding box center [0, 0] width 0 height 0
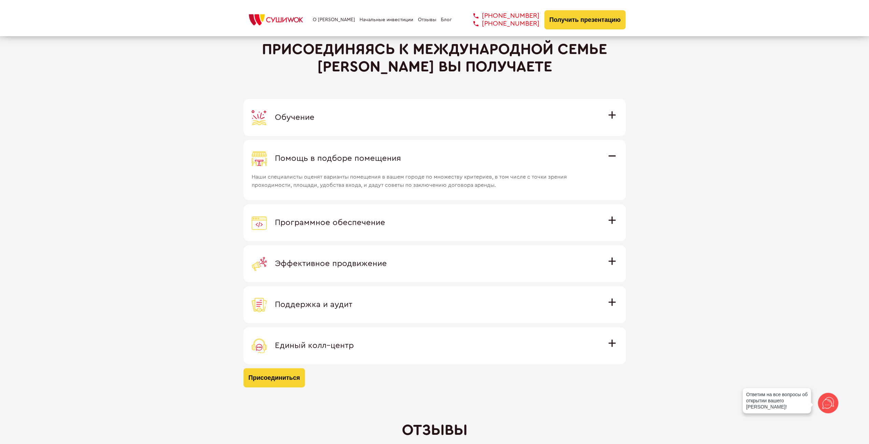
click at [363, 119] on div "Обучение" at bounding box center [435, 117] width 366 height 15
click at [0, 0] on input "Обучение Команда экспертов Суши Wok на очном обучении в офисе компании и в дейс…" at bounding box center [0, 0] width 0 height 0
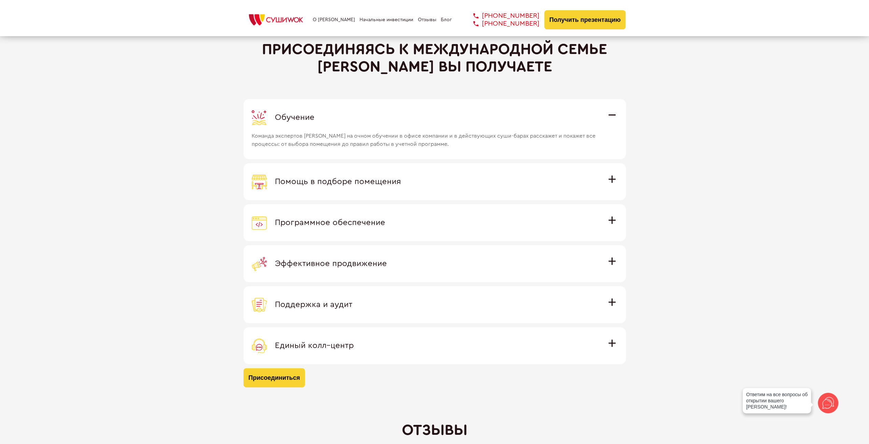
click at [361, 169] on label "Помощь в подборе помещения Наши специалисты оценят варианты помещения в вашем г…" at bounding box center [434, 181] width 382 height 37
click at [0, 0] on input "Помощь в подборе помещения Наши специалисты оценят варианты помещения в вашем г…" at bounding box center [0, 0] width 0 height 0
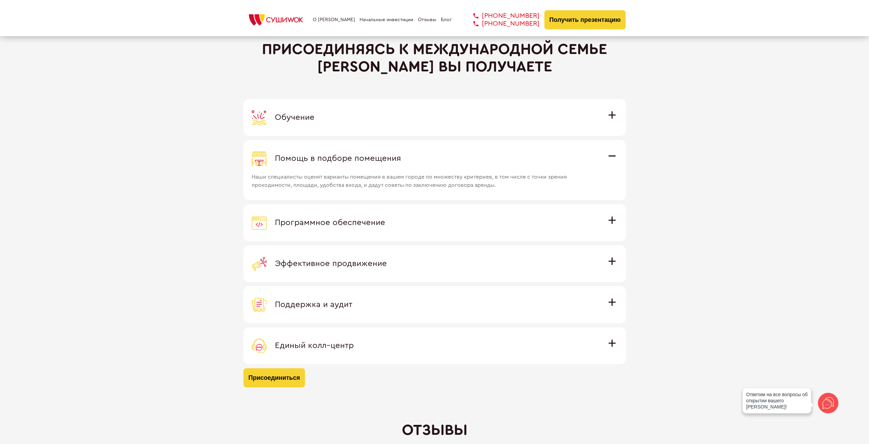
click at [377, 121] on div "Обучение" at bounding box center [435, 117] width 366 height 15
click at [0, 0] on input "Обучение Команда экспертов Суши Wok на очном обучении в офисе компании и в дейс…" at bounding box center [0, 0] width 0 height 0
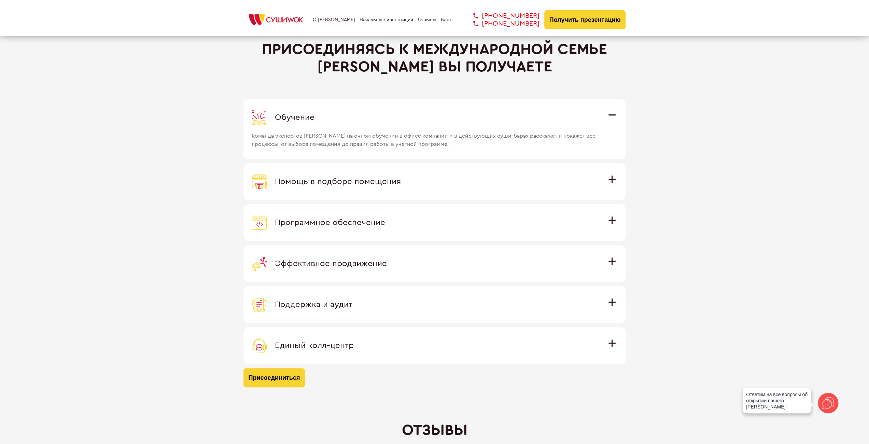
click at [373, 167] on label "Помощь в подборе помещения Наши специалисты оценят варианты помещения в вашем г…" at bounding box center [434, 181] width 382 height 37
click at [0, 0] on input "Помощь в подборе помещения Наши специалисты оценят варианты помещения в вашем г…" at bounding box center [0, 0] width 0 height 0
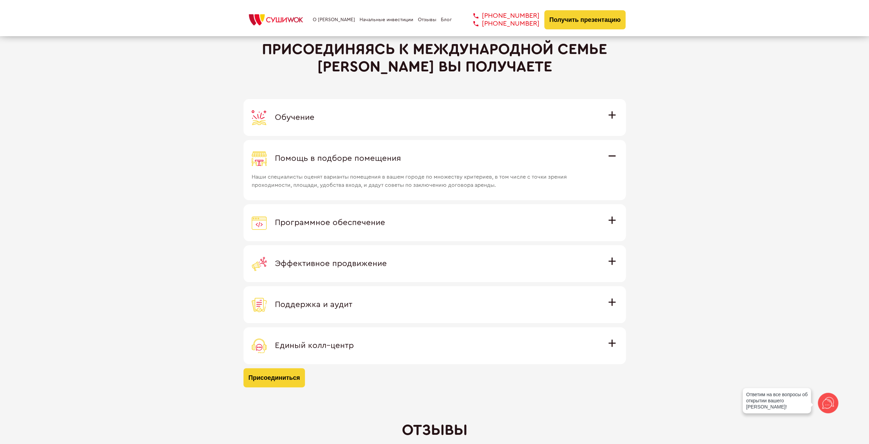
click at [376, 123] on label "Обучение Команда экспертов Суши Wok на очном обучении в офисе компании и в дейс…" at bounding box center [434, 117] width 382 height 37
click at [0, 0] on input "Обучение Команда экспертов Суши Wok на очном обучении в офисе компании и в дейс…" at bounding box center [0, 0] width 0 height 0
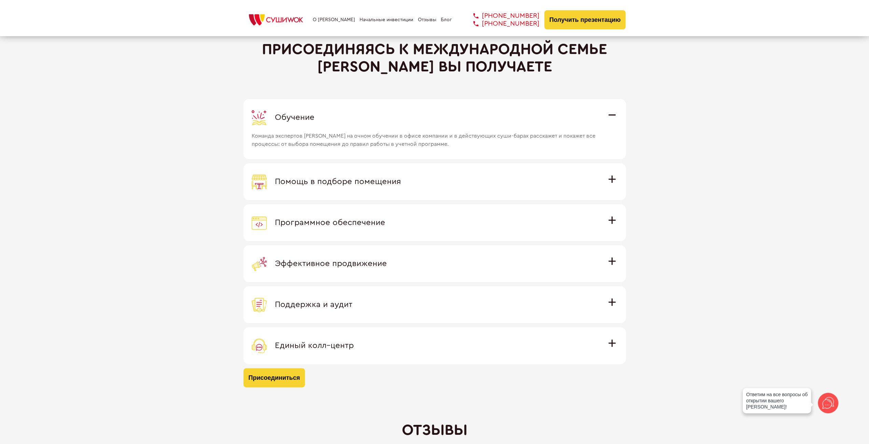
click at [358, 171] on label "Помощь в подборе помещения Наши специалисты оценят варианты помещения в вашем г…" at bounding box center [434, 181] width 382 height 37
click at [0, 0] on input "Помощь в подборе помещения Наши специалисты оценят варианты помещения в вашем г…" at bounding box center [0, 0] width 0 height 0
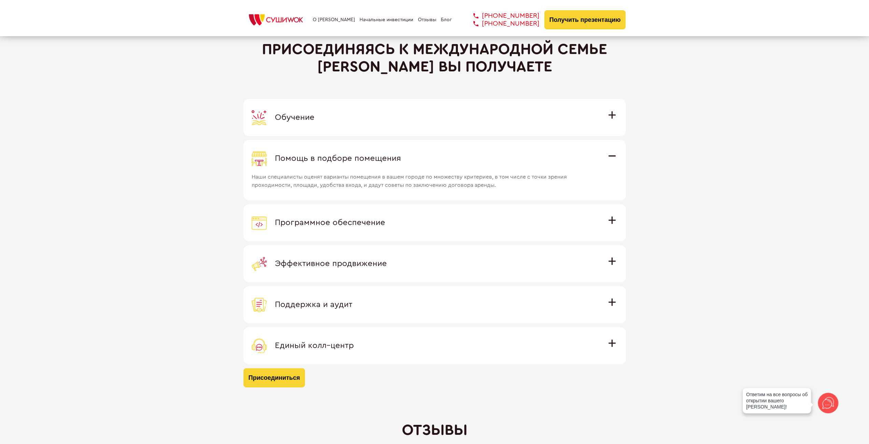
click at [372, 122] on div "Обучение" at bounding box center [435, 117] width 366 height 15
click at [0, 0] on input "Обучение Команда экспертов Суши Wok на очном обучении в офисе компании и в дейс…" at bounding box center [0, 0] width 0 height 0
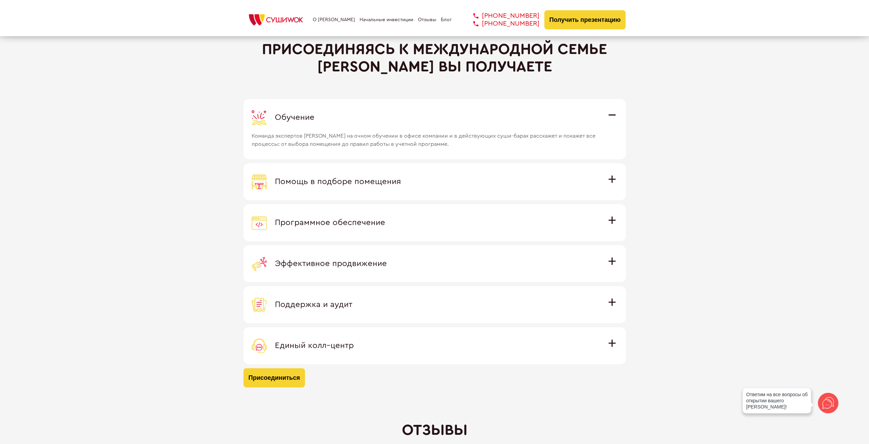
click at [363, 166] on label "Помощь в подборе помещения Наши специалисты оценят варианты помещения в вашем г…" at bounding box center [434, 181] width 382 height 37
click at [0, 0] on input "Помощь в подборе помещения Наши специалисты оценят варианты помещения в вашем г…" at bounding box center [0, 0] width 0 height 0
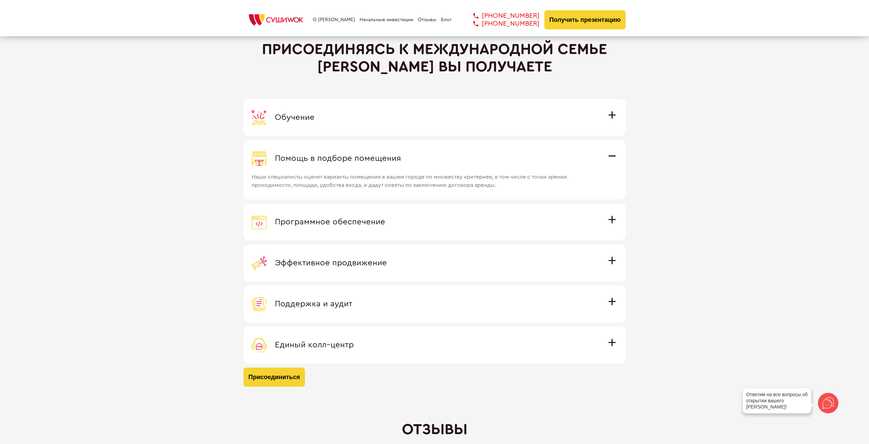
click at [370, 211] on label "Программное обеспечение Программное обеспечение разработано специально для [PER…" at bounding box center [434, 221] width 382 height 37
click at [0, 0] on input "Программное обеспечение Программное обеспечение разработано специально для [PER…" at bounding box center [0, 0] width 0 height 0
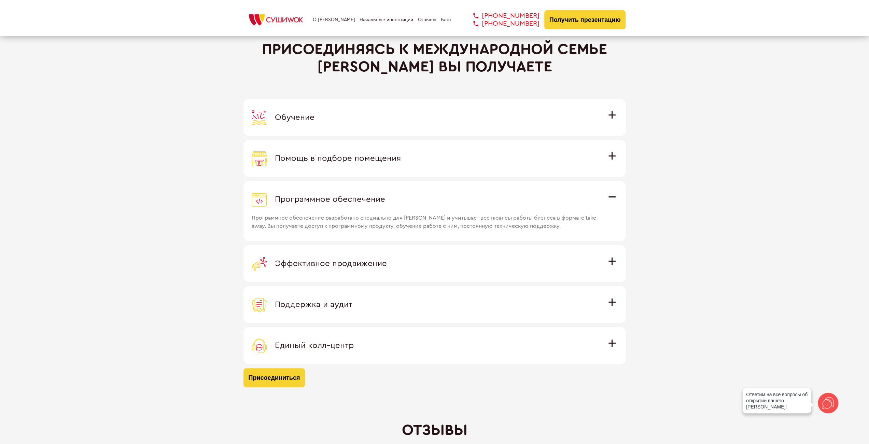
click at [392, 247] on label "Эффективное продвижение Все рекламные материалы предоставляются централизованно…" at bounding box center [434, 263] width 382 height 37
click at [0, 0] on input "Эффективное продвижение Все рекламные материалы предоставляются централизованно…" at bounding box center [0, 0] width 0 height 0
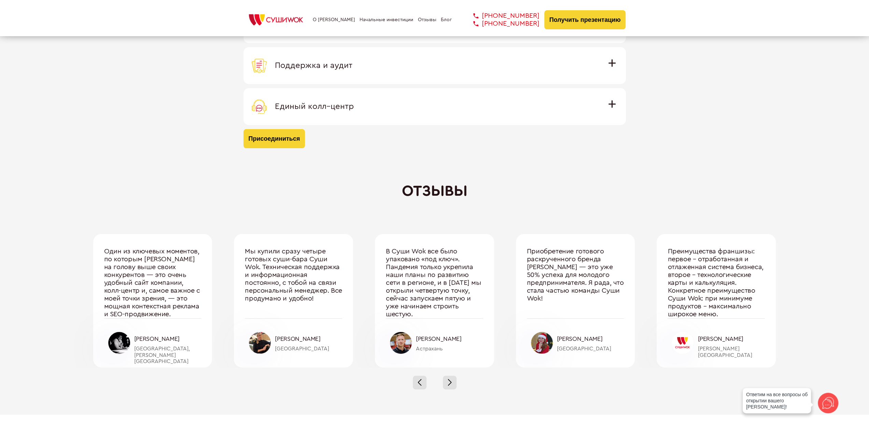
click at [443, 186] on div "Отзывы" at bounding box center [434, 190] width 869 height 17
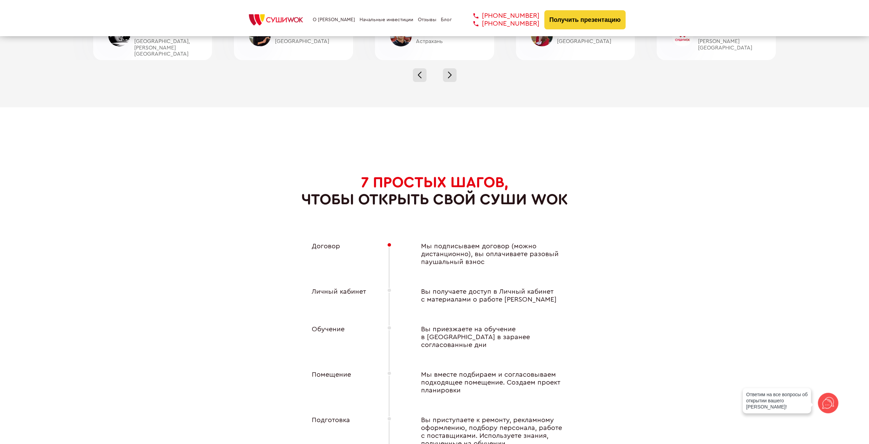
click at [442, 186] on span "7 ПРОСТЫХ ШАГОВ," at bounding box center [434, 182] width 147 height 15
click at [416, 181] on span "7 ПРОСТЫХ ШАГОВ," at bounding box center [434, 182] width 147 height 15
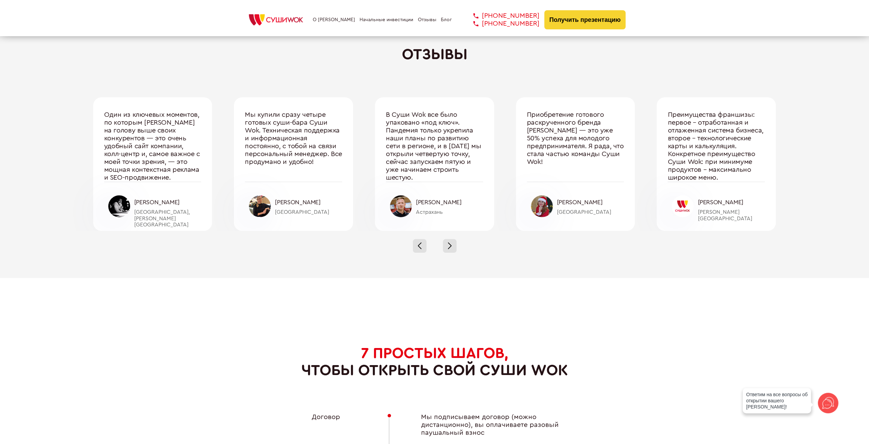
click at [430, 63] on div "Отзывы Один из ключевых моментов, по которым [PERSON_NAME] на голову выше своих…" at bounding box center [434, 153] width 869 height 215
click at [434, 57] on div "Отзывы" at bounding box center [434, 54] width 869 height 17
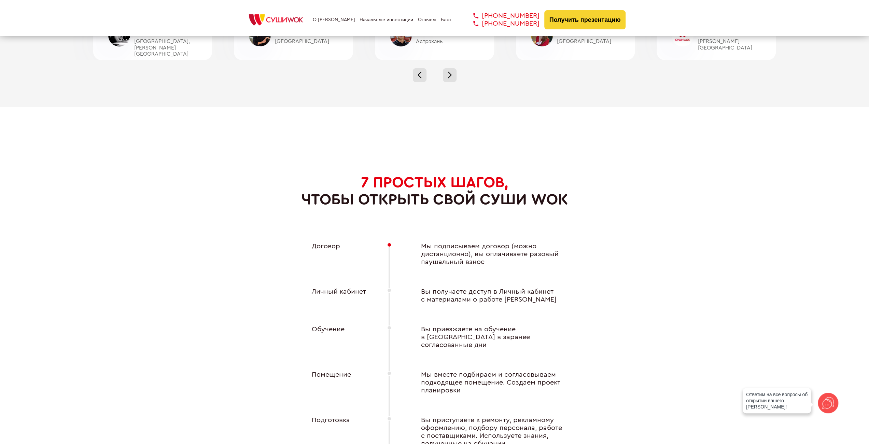
click at [490, 150] on div "7 ПРОСТЫХ ШАГОВ, чтобы открыть свой Суши Wok Договор Мы подписываем договор (мо…" at bounding box center [434, 347] width 869 height 447
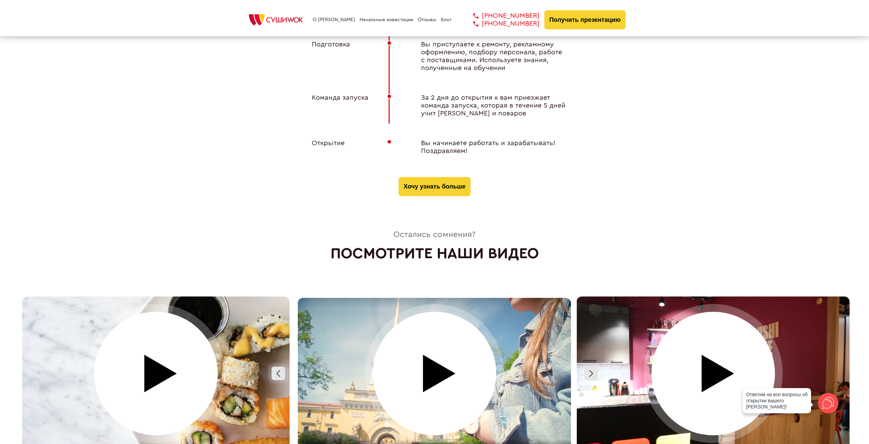
scroll to position [2935, 0]
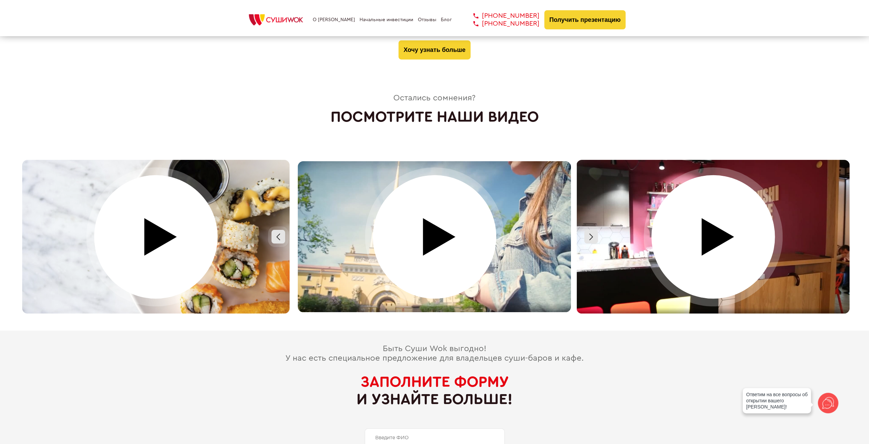
click at [428, 228] on div at bounding box center [434, 237] width 278 height 154
click at [428, 228] on video at bounding box center [434, 236] width 273 height 151
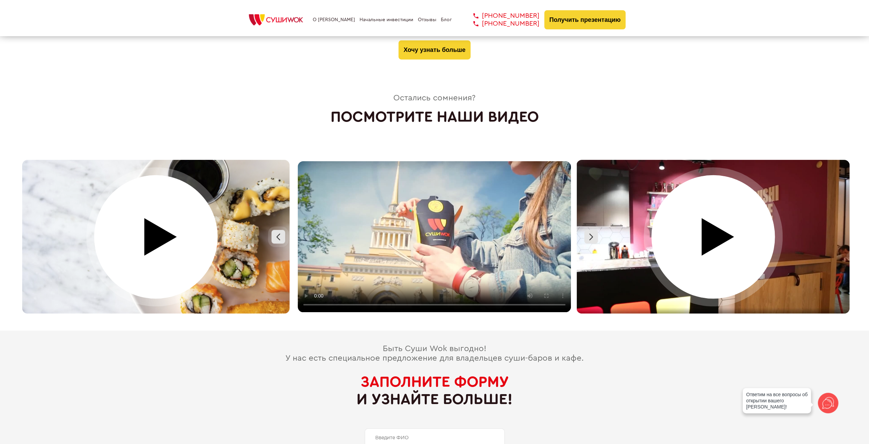
click at [439, 227] on video at bounding box center [434, 236] width 273 height 151
click at [504, 216] on video at bounding box center [434, 236] width 273 height 151
click at [486, 224] on video at bounding box center [434, 236] width 273 height 151
click at [437, 235] on video at bounding box center [434, 236] width 273 height 151
click at [481, 228] on video at bounding box center [434, 236] width 273 height 151
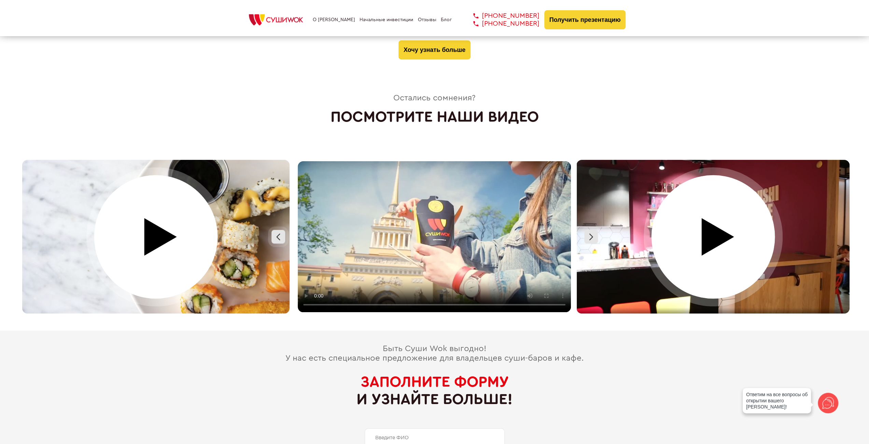
click at [485, 229] on video at bounding box center [434, 236] width 273 height 151
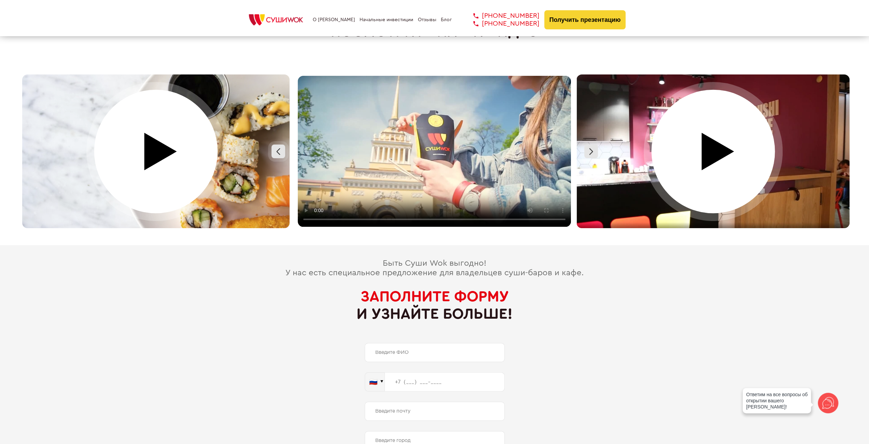
scroll to position [3019, 0]
